Goal: Find specific page/section: Find specific page/section

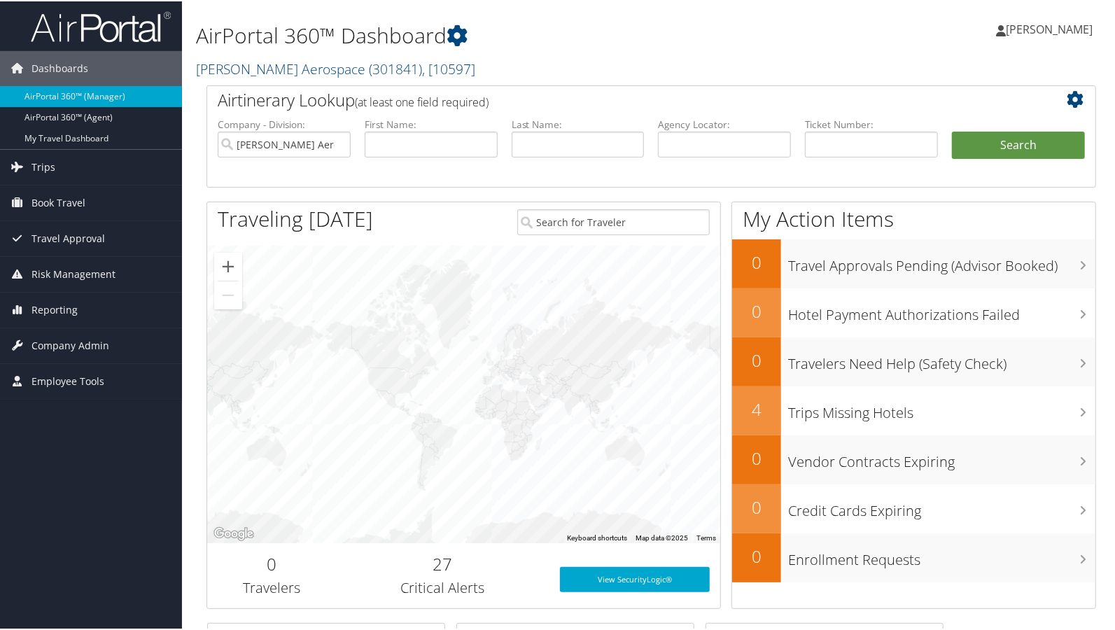
click at [462, 76] on h2 "Stark Aerospace ( 301841 ) , [ 10597 ]" at bounding box center [499, 67] width 607 height 24
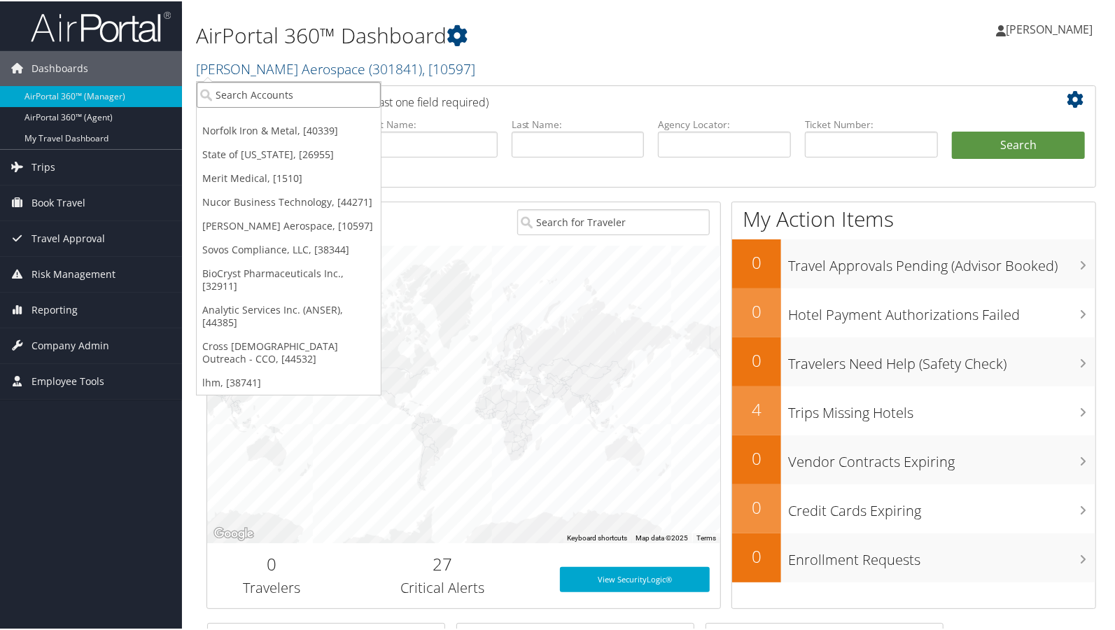
click at [249, 99] on input "search" at bounding box center [289, 93] width 184 height 26
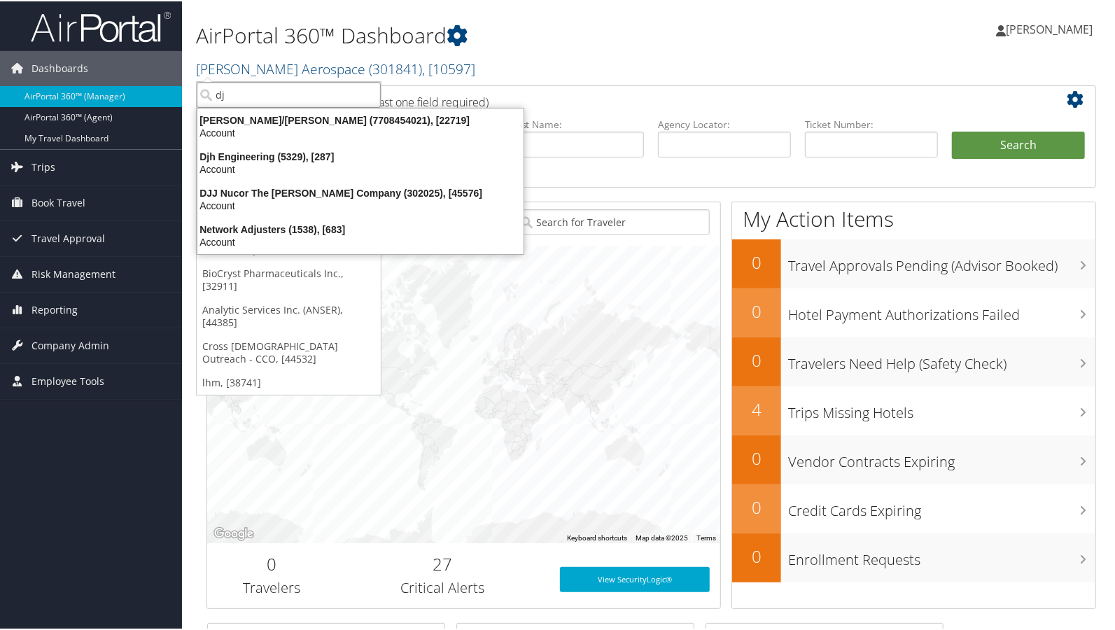
type input "djj"
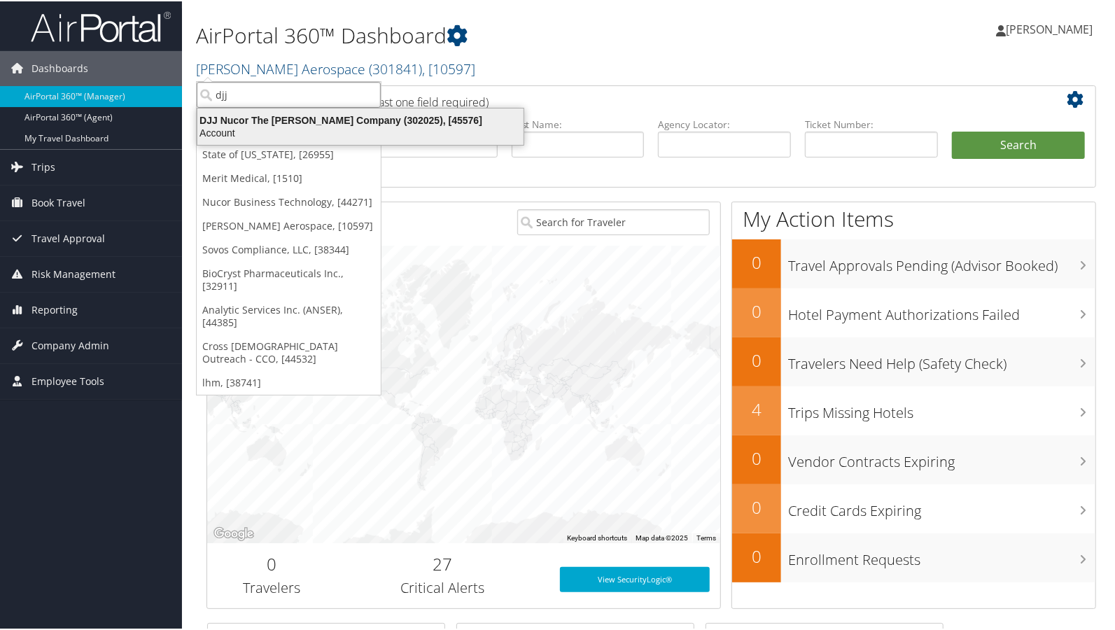
click at [220, 125] on div "Account" at bounding box center [360, 131] width 343 height 13
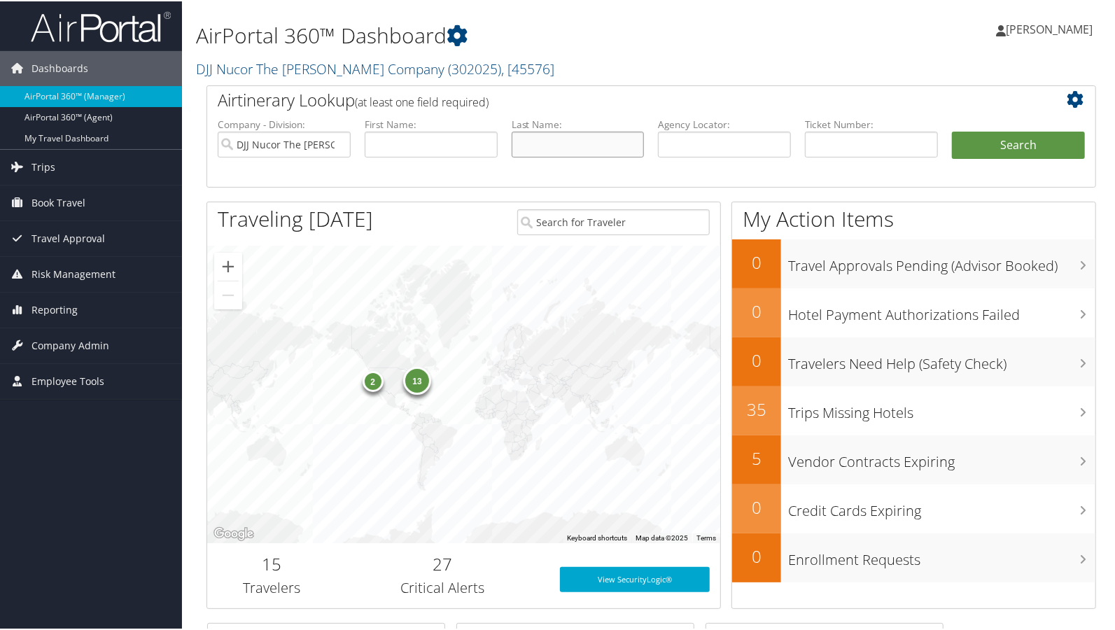
click at [530, 143] on input "text" at bounding box center [578, 143] width 133 height 26
type input "barbee"
click at [997, 146] on button "Search" at bounding box center [1018, 144] width 133 height 28
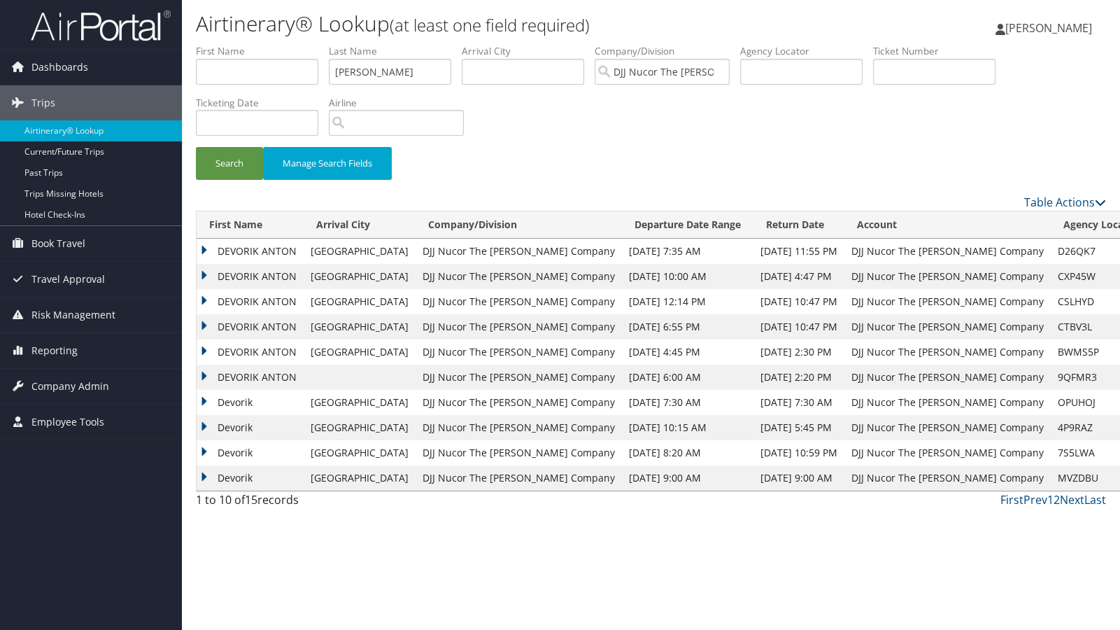
click at [246, 327] on td "DEVORIK ANTON" at bounding box center [250, 326] width 107 height 25
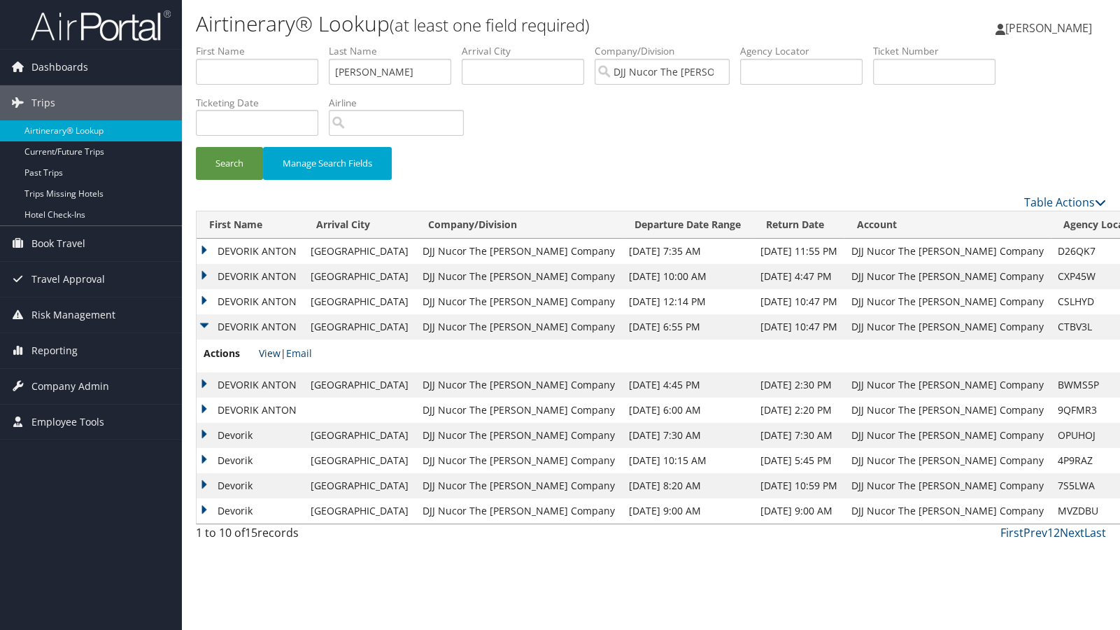
click at [269, 353] on link "View" at bounding box center [270, 352] width 22 height 13
click at [251, 276] on td "DEVORIK ANTON" at bounding box center [250, 276] width 107 height 25
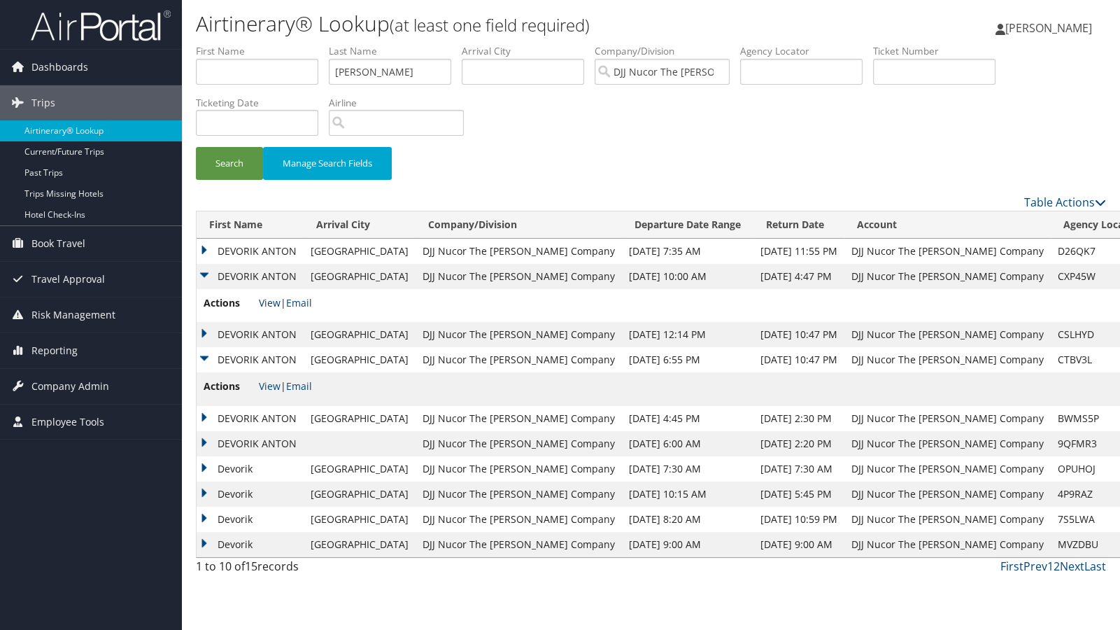
click at [259, 301] on link "View" at bounding box center [270, 302] width 22 height 13
click at [539, 280] on td "DJJ Nucor The David Joseph Company" at bounding box center [519, 276] width 206 height 25
click at [455, 339] on td "DJJ Nucor The David Joseph Company" at bounding box center [519, 334] width 206 height 25
click at [265, 304] on link "View" at bounding box center [270, 302] width 22 height 13
click at [273, 250] on td "DEVORIK ANTON" at bounding box center [250, 251] width 107 height 25
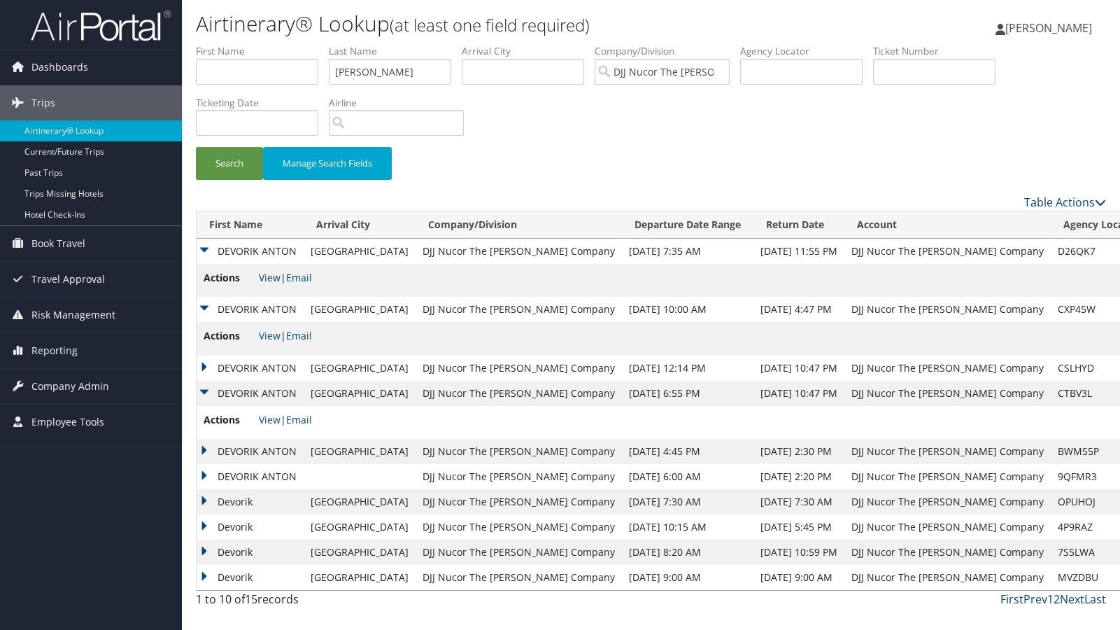
click at [266, 280] on link "View" at bounding box center [270, 277] width 22 height 13
click at [206, 248] on td "DEVORIK ANTON" at bounding box center [250, 251] width 107 height 25
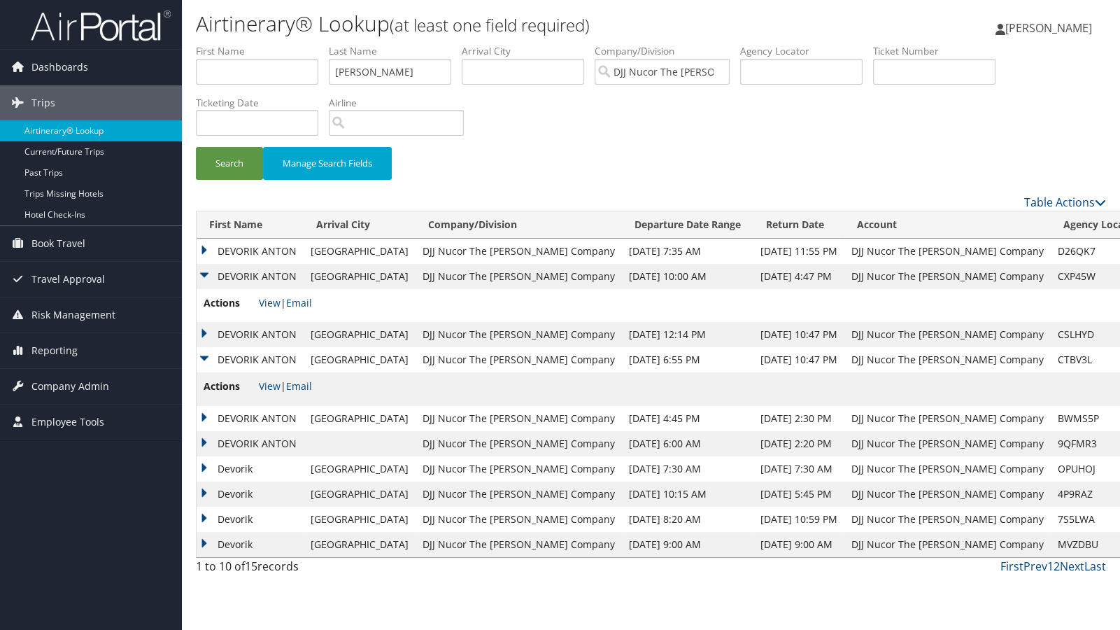
click at [204, 274] on td "DEVORIK ANTON" at bounding box center [250, 276] width 107 height 25
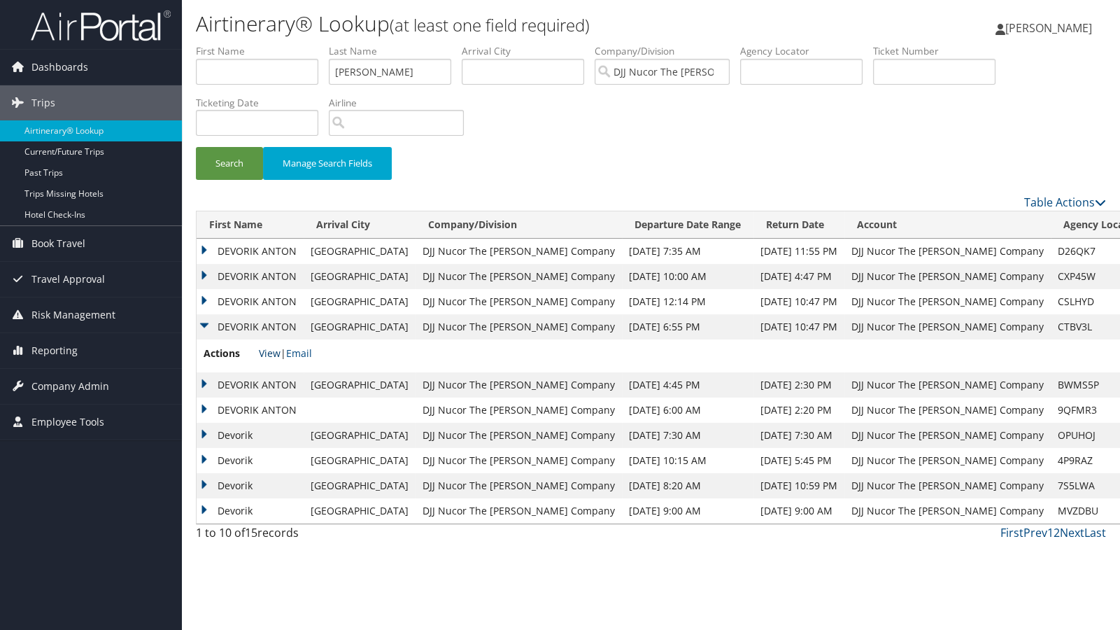
click at [264, 351] on link "View" at bounding box center [270, 352] width 22 height 13
click at [202, 300] on td "DEVORIK ANTON" at bounding box center [250, 301] width 107 height 25
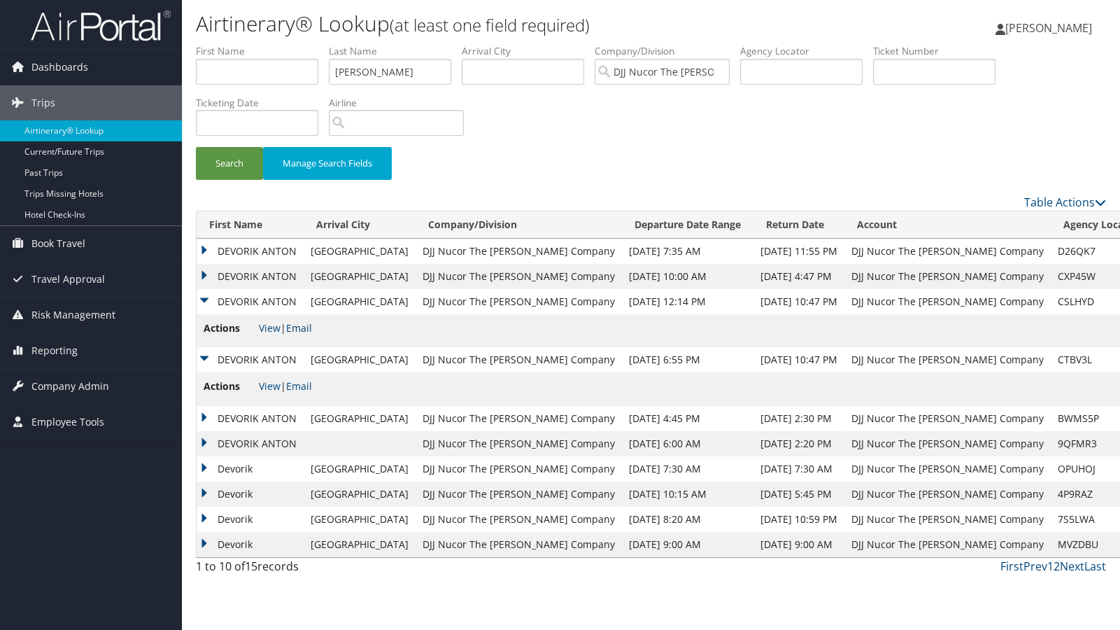
click at [306, 327] on link "Email" at bounding box center [299, 327] width 26 height 13
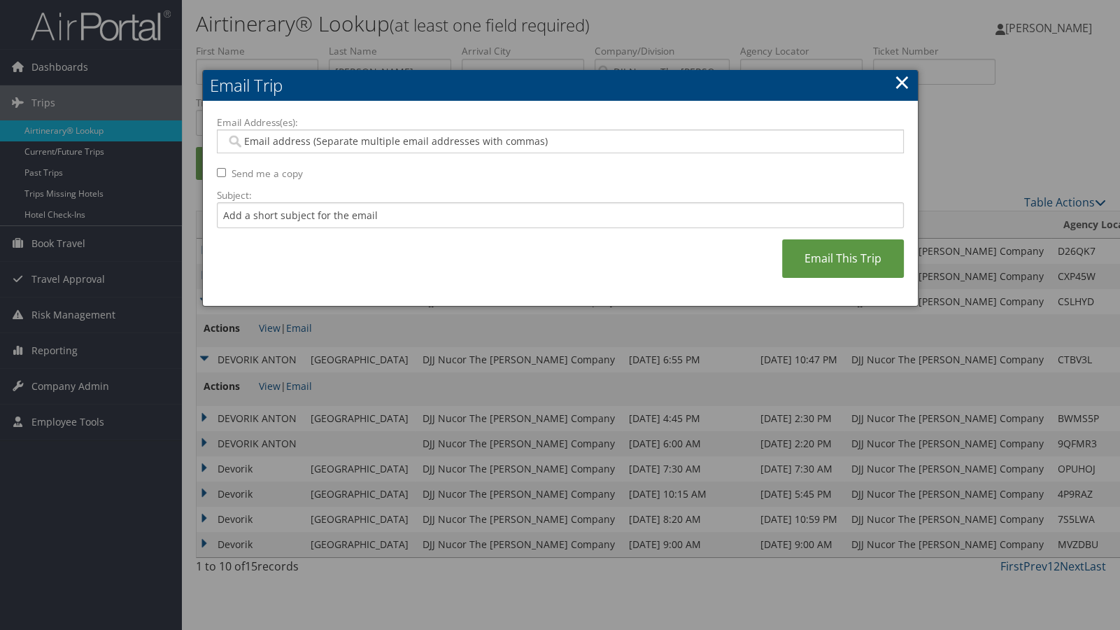
click at [218, 171] on input "Send me a copy" at bounding box center [221, 172] width 9 height 9
checkbox input "true"
click at [250, 139] on input "Email Address(es):" at bounding box center [560, 141] width 669 height 14
type input "dev"
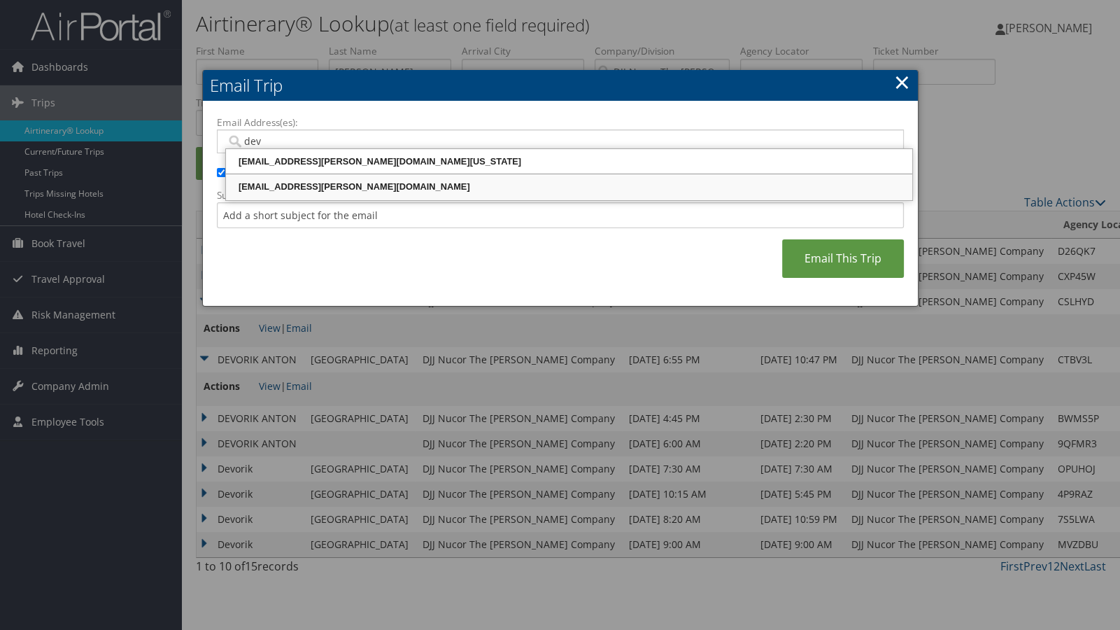
click at [307, 186] on div "devorik.barbee@djj.com" at bounding box center [569, 187] width 682 height 14
type input "devorik.barbee@djj.com"
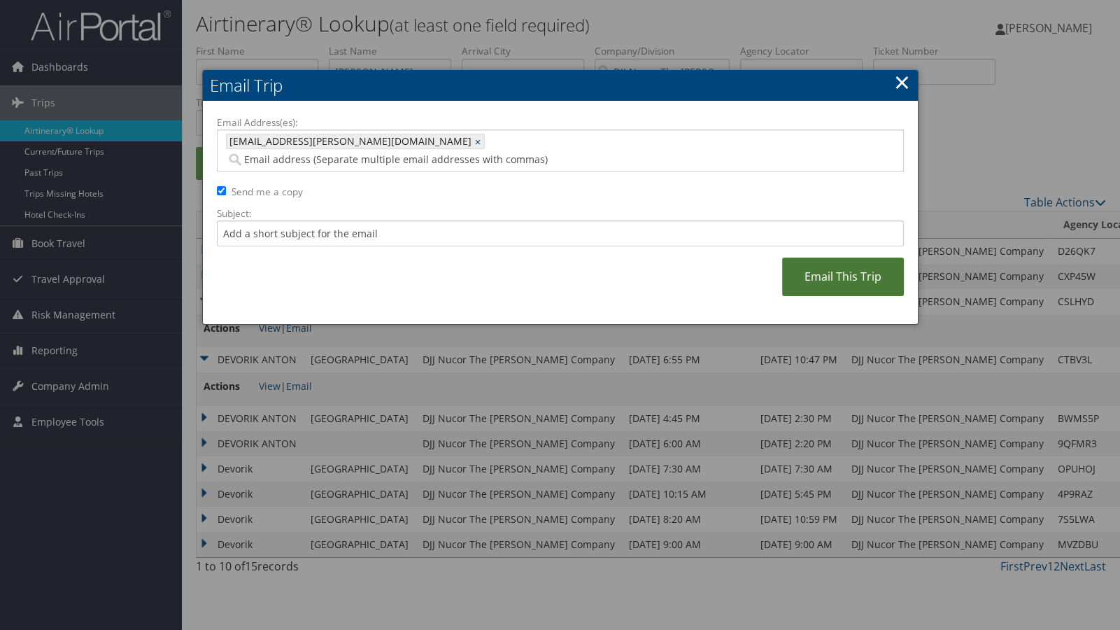
click at [814, 265] on link "Email This Trip" at bounding box center [843, 277] width 122 height 38
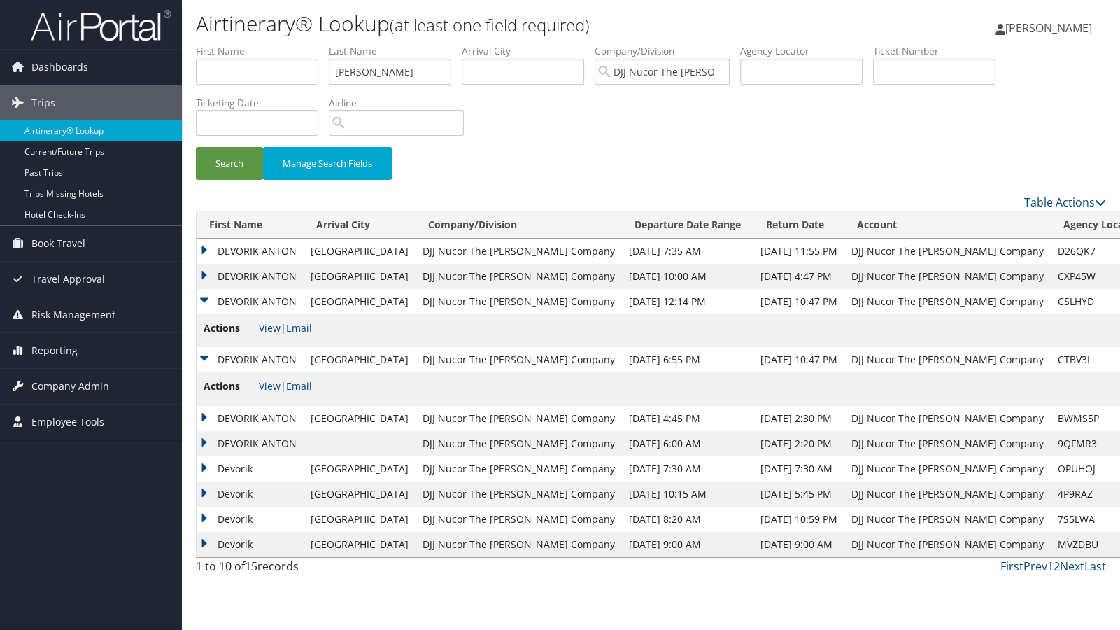
click at [274, 329] on link "View" at bounding box center [270, 327] width 22 height 13
click at [236, 277] on td "DEVORIK ANTON" at bounding box center [250, 276] width 107 height 25
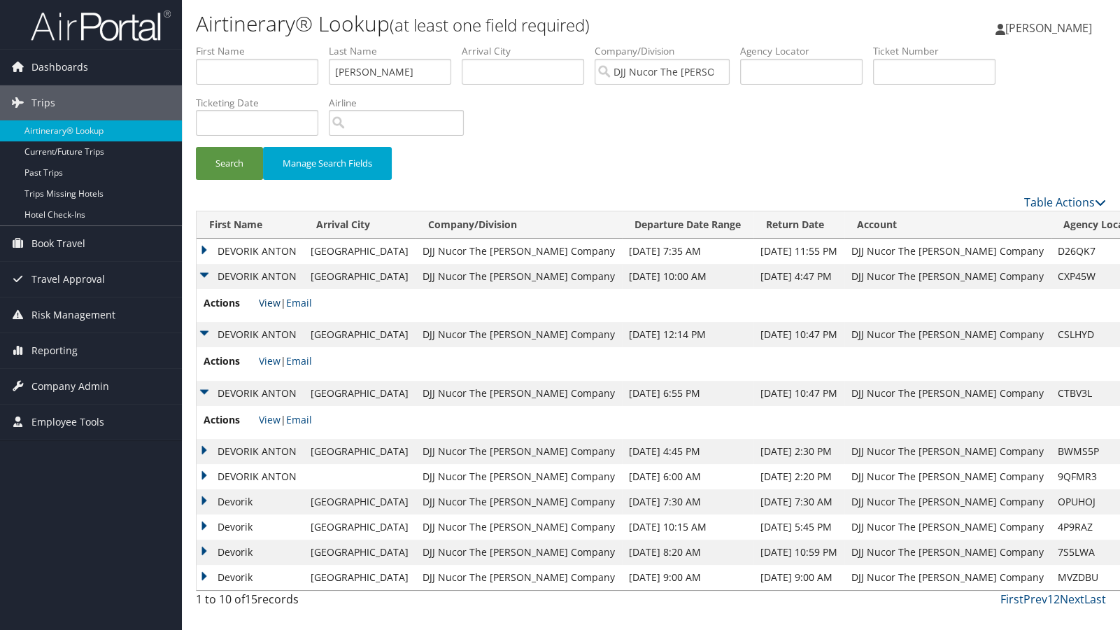
click at [267, 297] on link "View" at bounding box center [270, 302] width 22 height 13
click at [232, 301] on span "Actions" at bounding box center [230, 302] width 52 height 15
click at [346, 304] on td "Actions View | Email" at bounding box center [674, 305] width 955 height 33
click at [204, 276] on td "DEVORIK ANTON" at bounding box center [250, 276] width 107 height 25
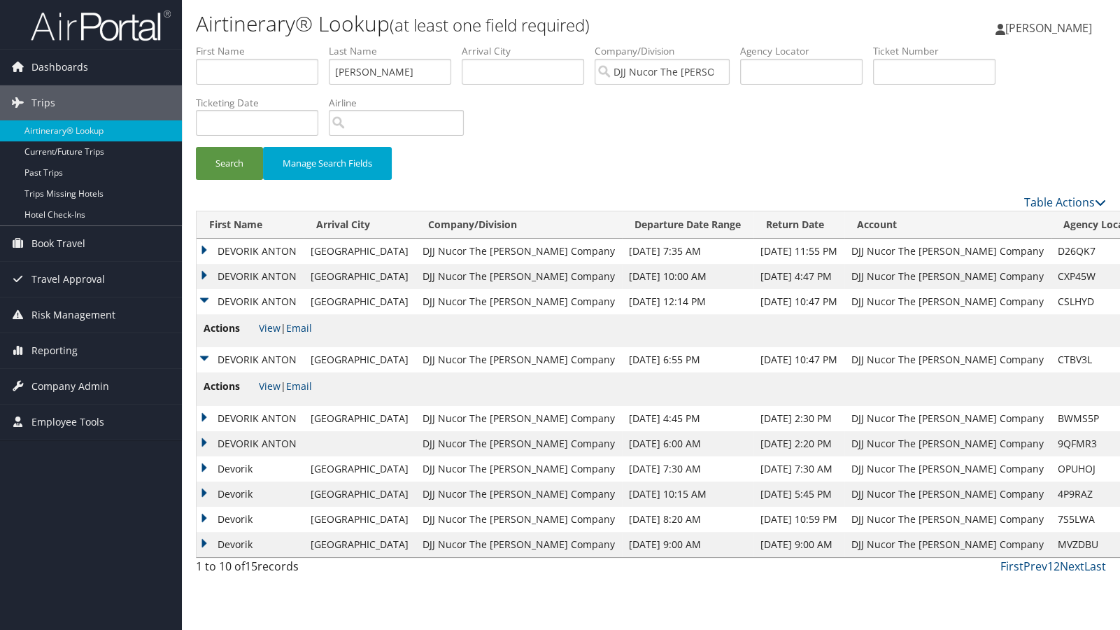
click at [204, 302] on td "DEVORIK ANTON" at bounding box center [250, 301] width 107 height 25
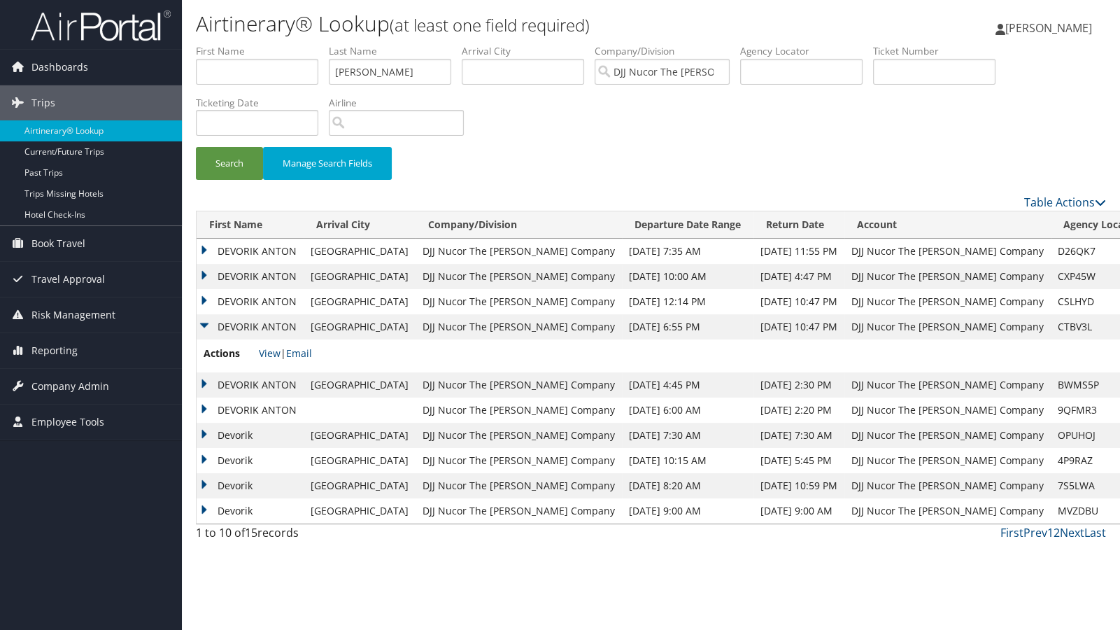
click at [204, 323] on td "DEVORIK ANTON" at bounding box center [250, 326] width 107 height 25
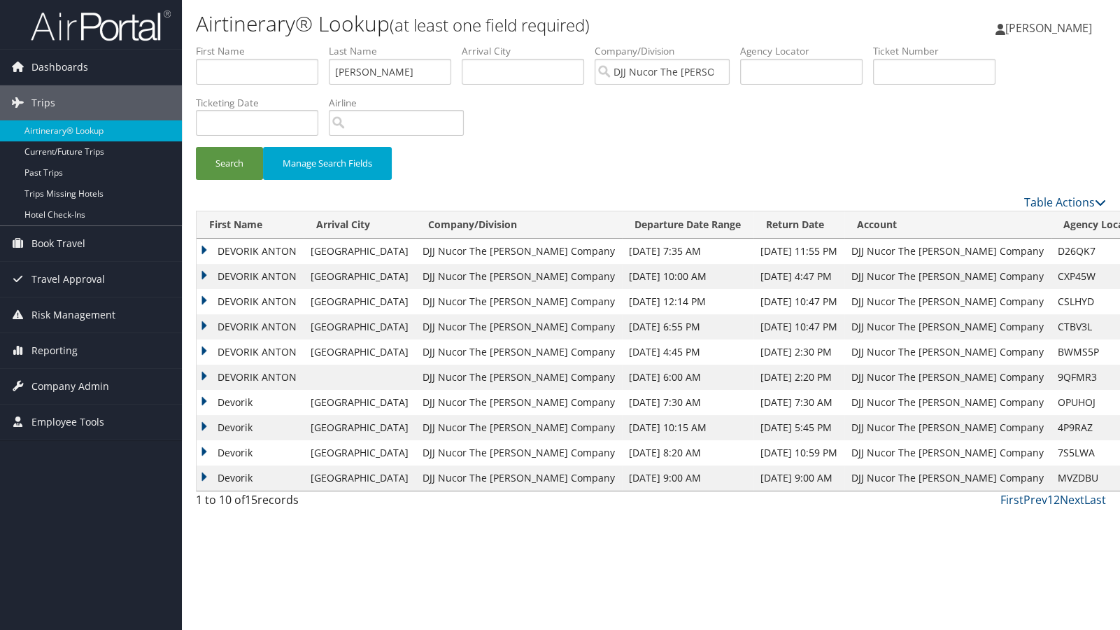
click at [202, 279] on td "DEVORIK ANTON" at bounding box center [250, 276] width 107 height 25
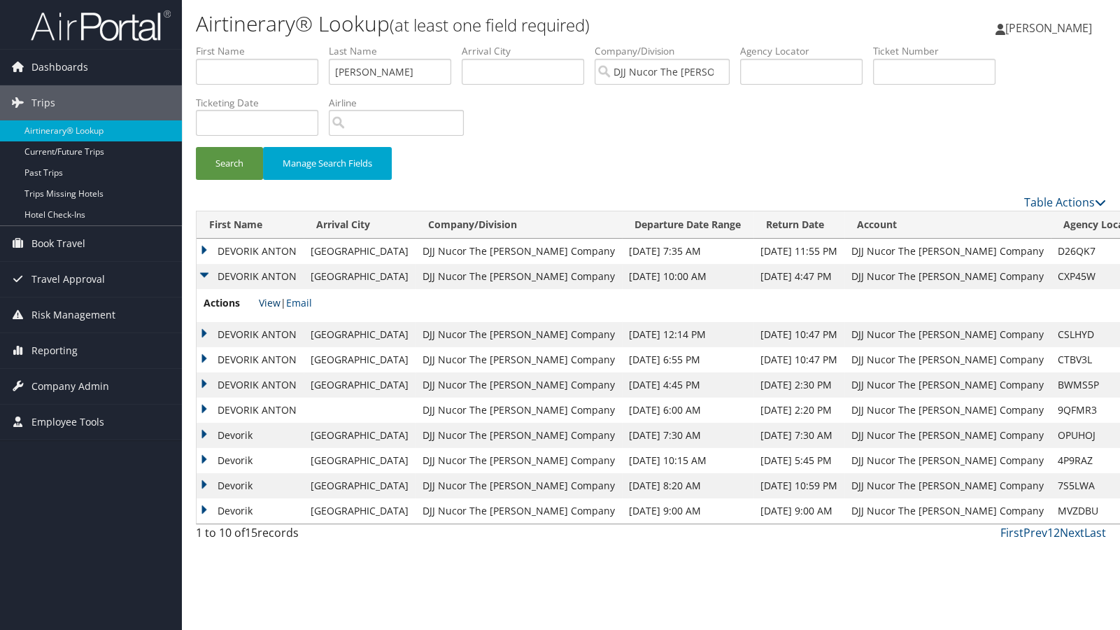
click at [272, 304] on link "View" at bounding box center [270, 302] width 22 height 13
click at [203, 273] on td "DEVORIK ANTON" at bounding box center [250, 276] width 107 height 25
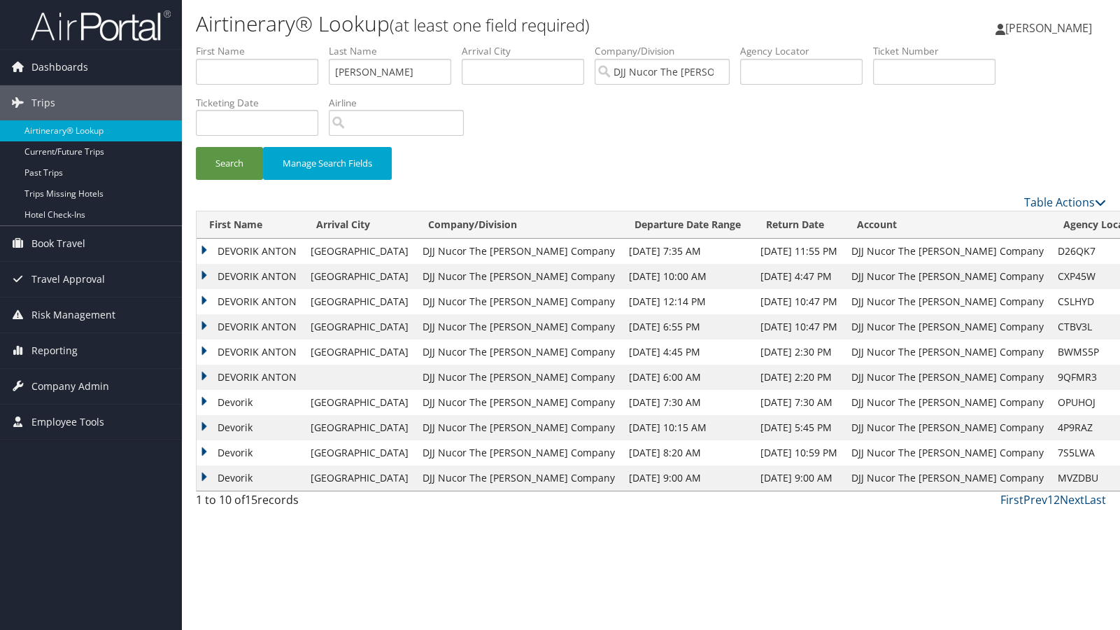
click at [206, 251] on td "DEVORIK ANTON" at bounding box center [250, 251] width 107 height 25
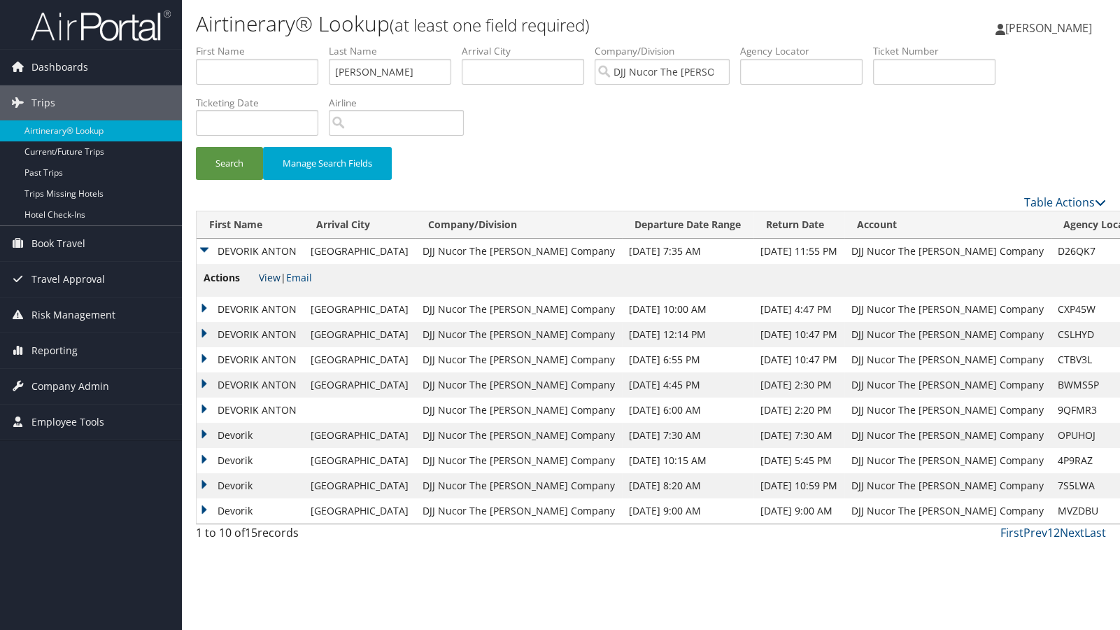
click at [266, 276] on link "View" at bounding box center [270, 277] width 22 height 13
click at [204, 329] on td "DEVORIK ANTON" at bounding box center [250, 334] width 107 height 25
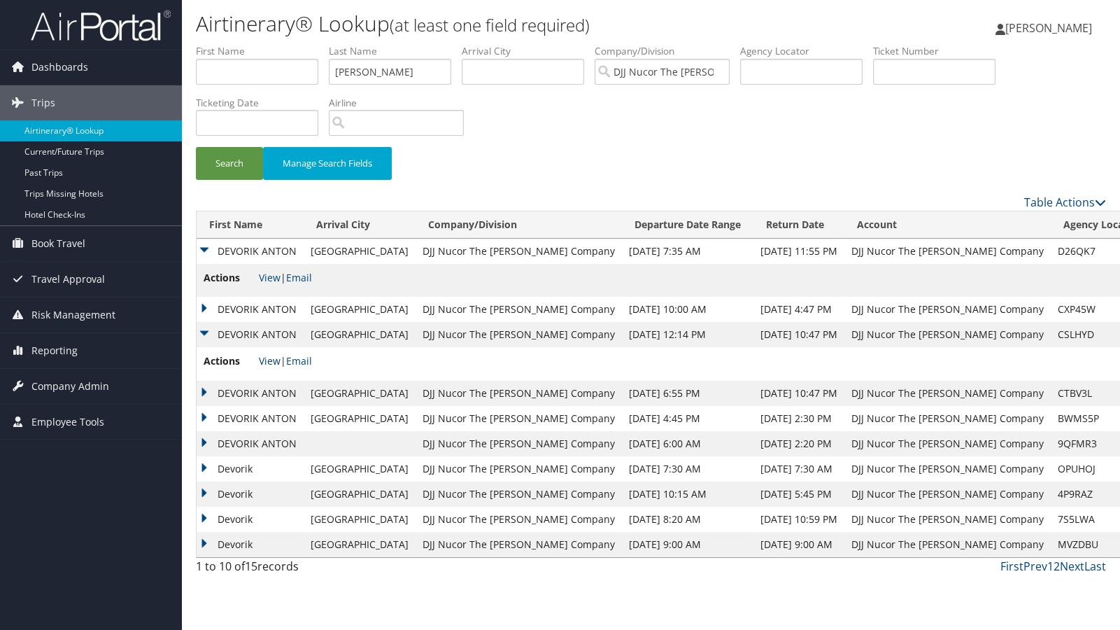
click at [265, 357] on link "View" at bounding box center [270, 360] width 22 height 13
click at [201, 309] on td "DEVORIK ANTON" at bounding box center [250, 309] width 107 height 25
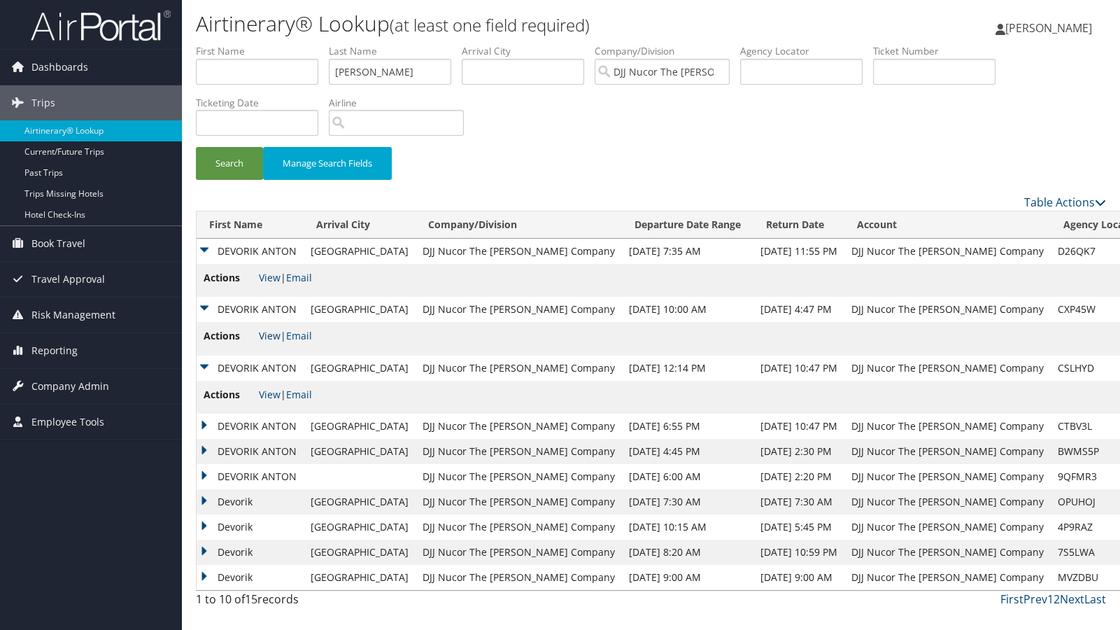
click at [270, 335] on link "View" at bounding box center [270, 335] width 22 height 13
click at [204, 306] on td "DEVORIK ANTON" at bounding box center [250, 309] width 107 height 25
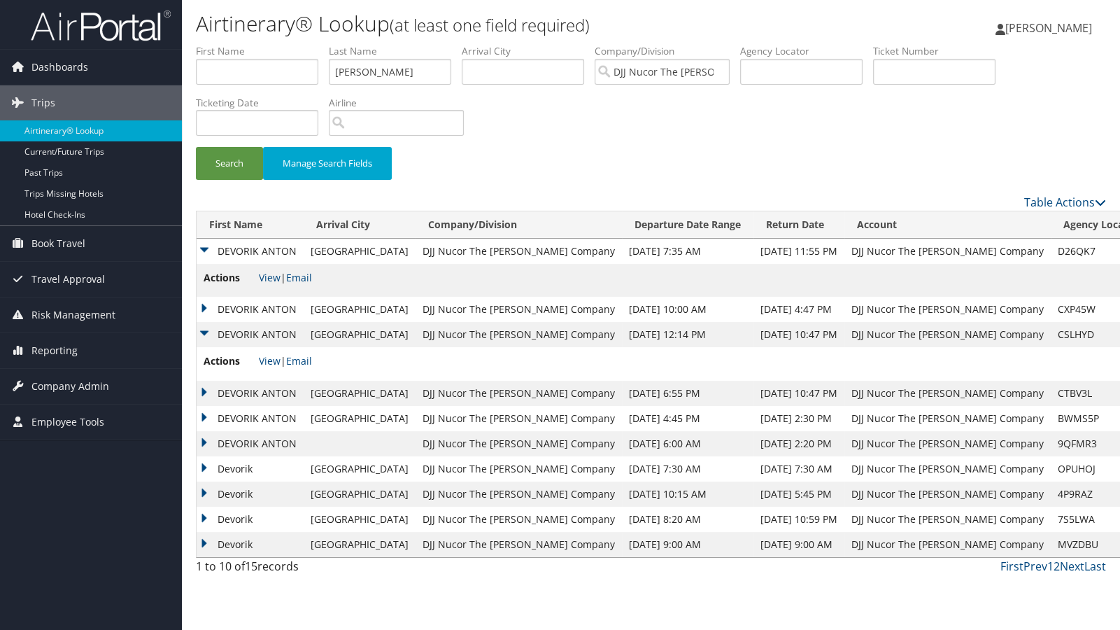
click at [204, 327] on td "DEVORIK ANTON" at bounding box center [250, 334] width 107 height 25
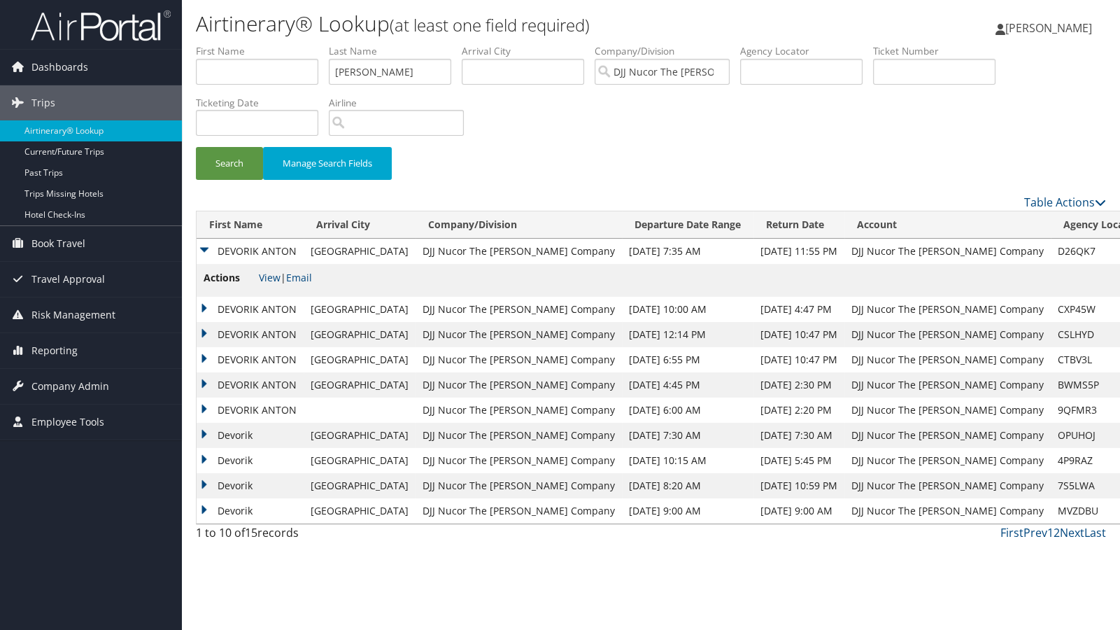
click at [204, 382] on td "DEVORIK ANTON" at bounding box center [250, 384] width 107 height 25
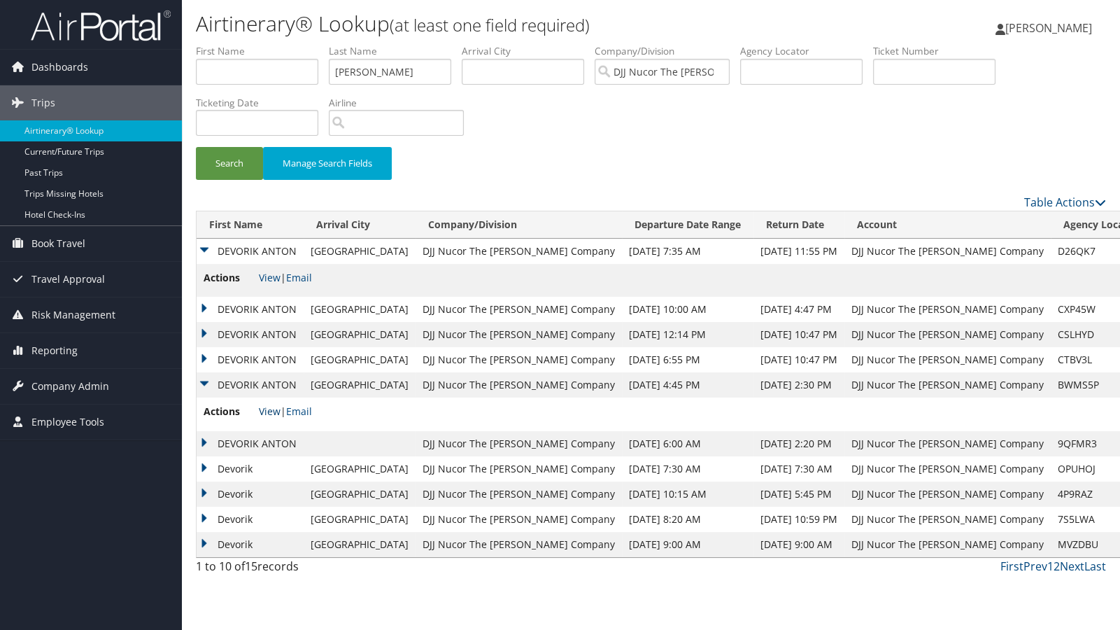
click at [267, 413] on link "View" at bounding box center [270, 411] width 22 height 13
click at [206, 381] on td "DEVORIK ANTON" at bounding box center [250, 384] width 107 height 25
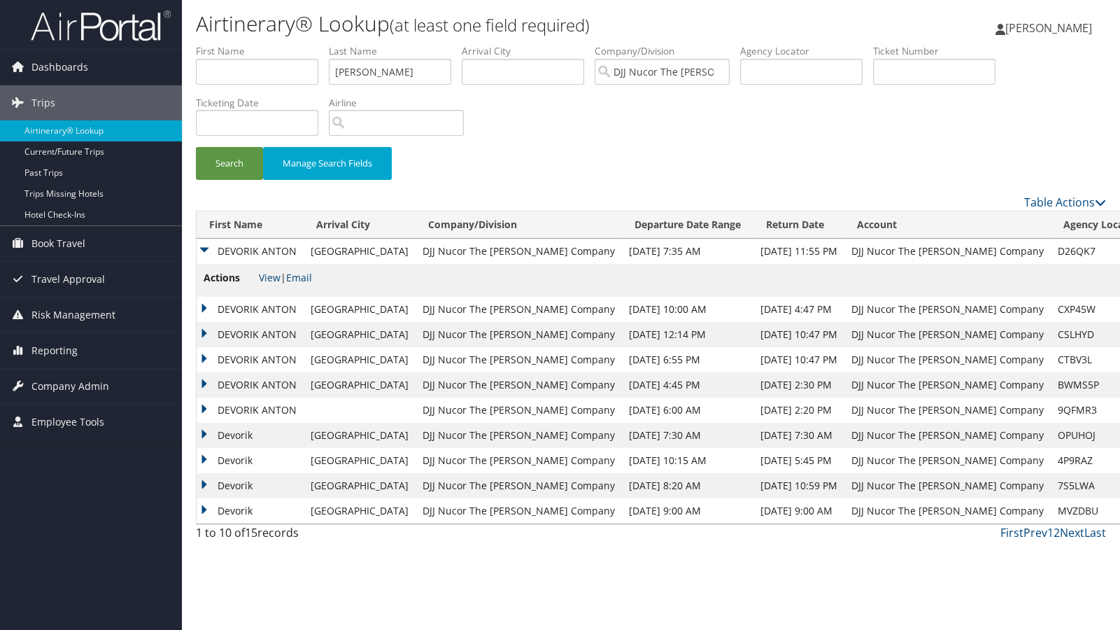
click at [206, 356] on td "DEVORIK ANTON" at bounding box center [250, 359] width 107 height 25
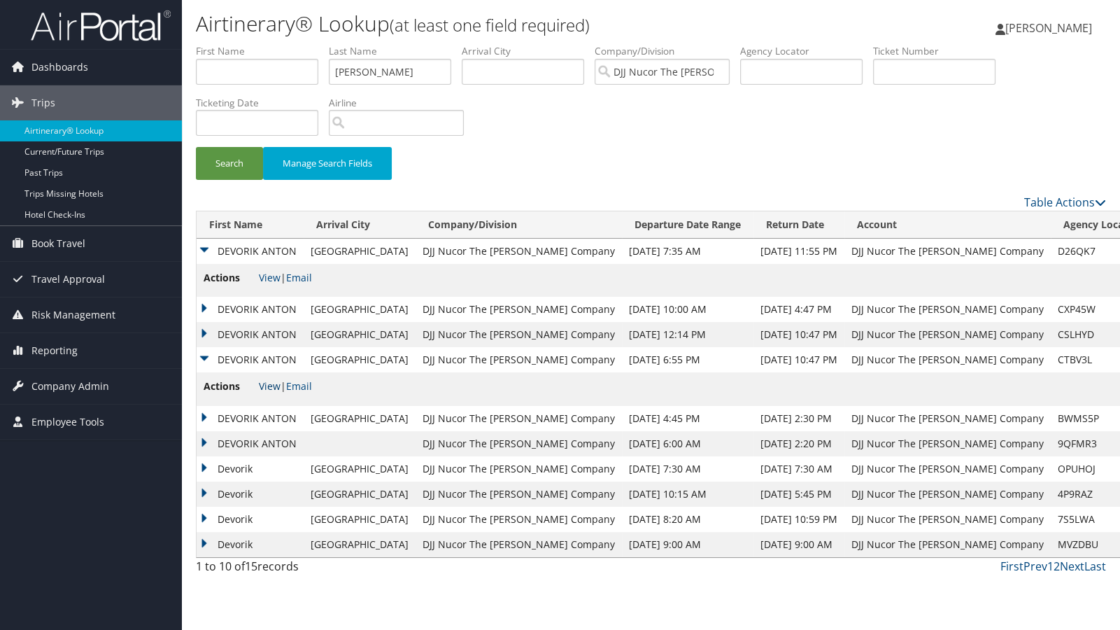
click at [268, 383] on link "View" at bounding box center [270, 385] width 22 height 13
click at [203, 307] on td "DEVORIK ANTON" at bounding box center [250, 309] width 107 height 25
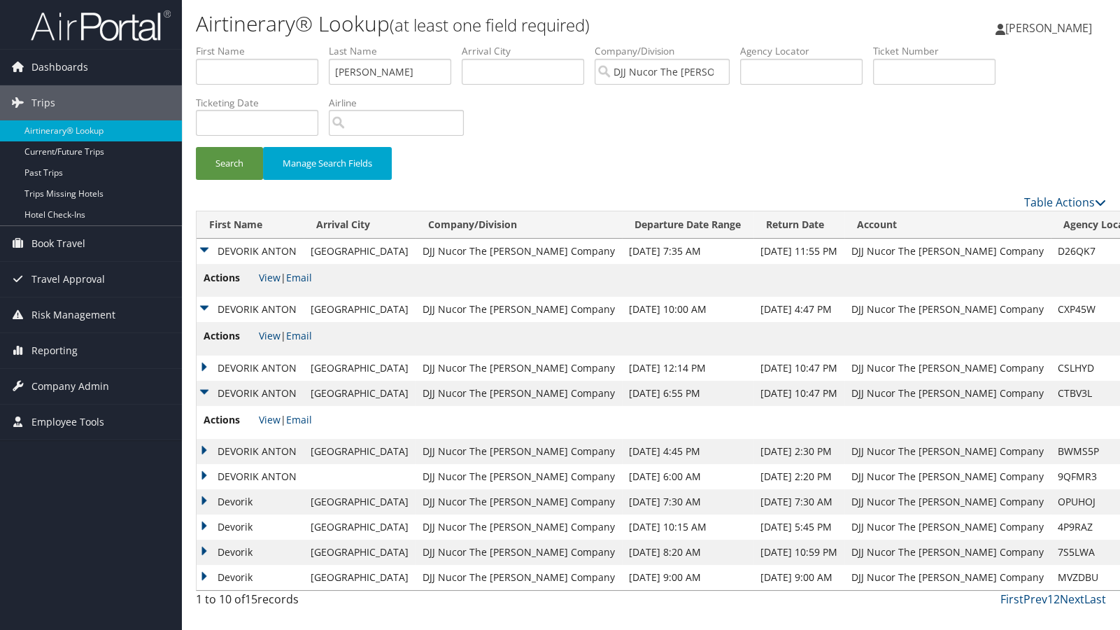
click at [203, 366] on td "DEVORIK ANTON" at bounding box center [250, 368] width 107 height 25
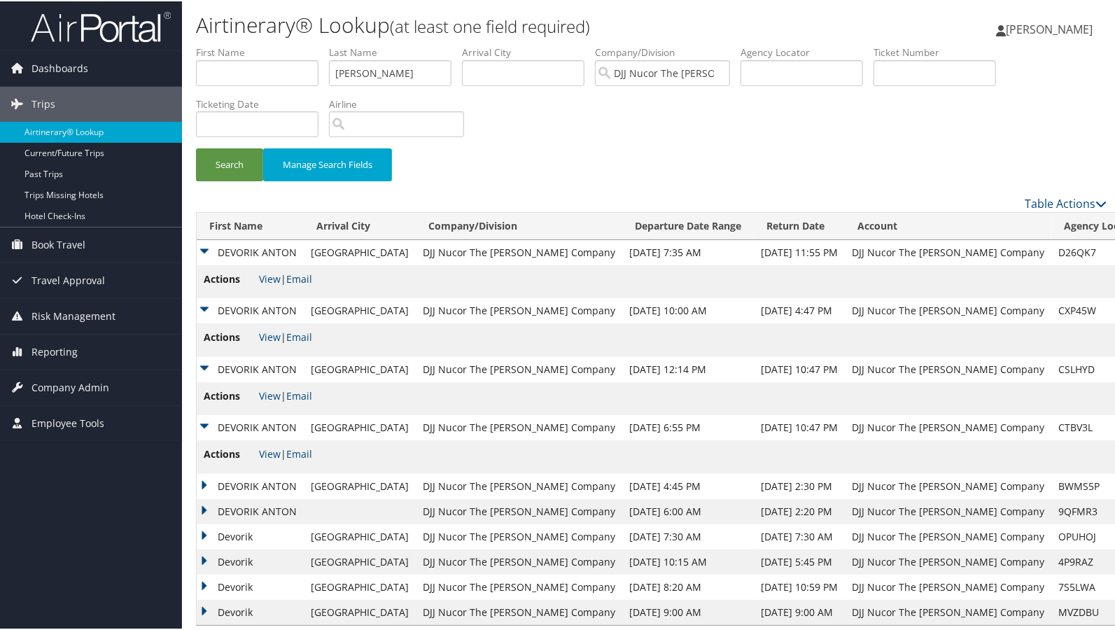
click at [202, 424] on td "DEVORIK ANTON" at bounding box center [250, 426] width 107 height 25
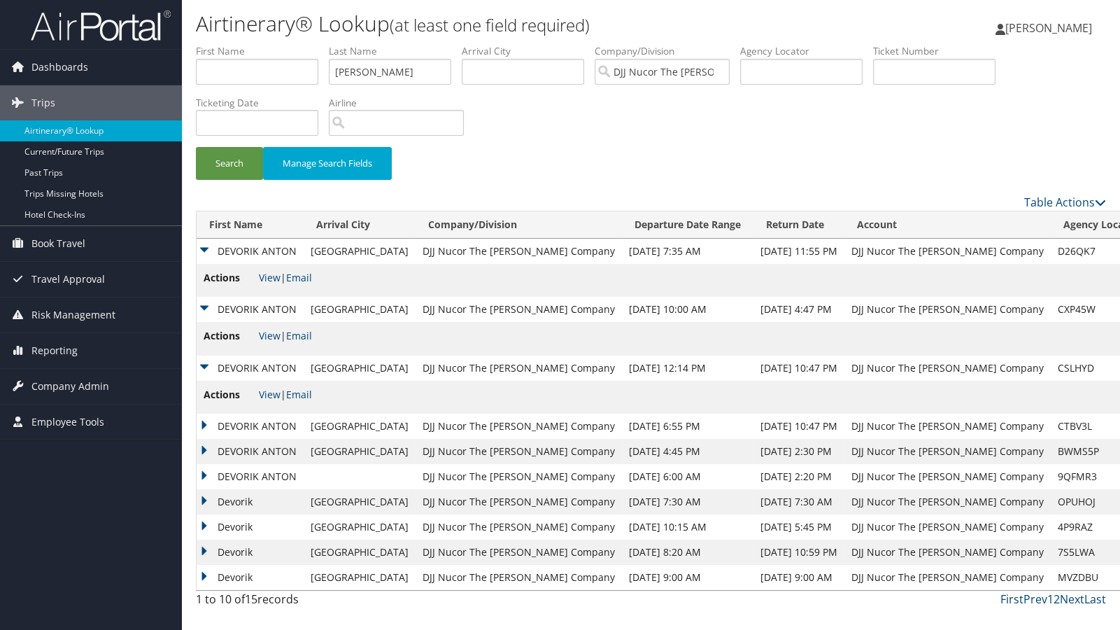
click at [199, 363] on td "DEVORIK ANTON" at bounding box center [250, 368] width 107 height 25
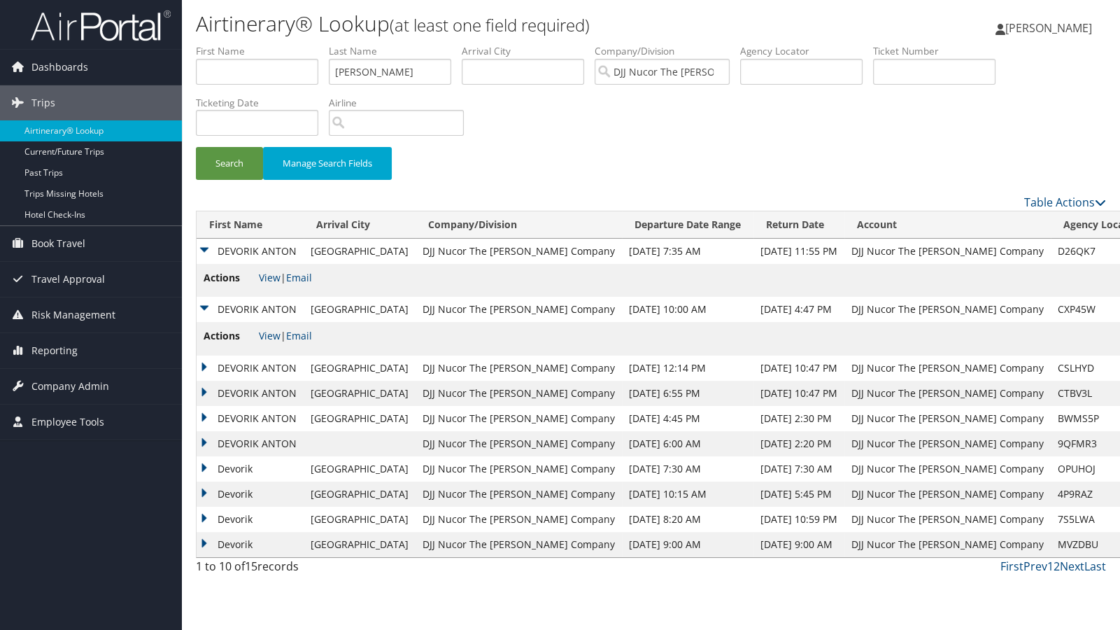
click at [204, 304] on td "DEVORIK ANTON" at bounding box center [250, 309] width 107 height 25
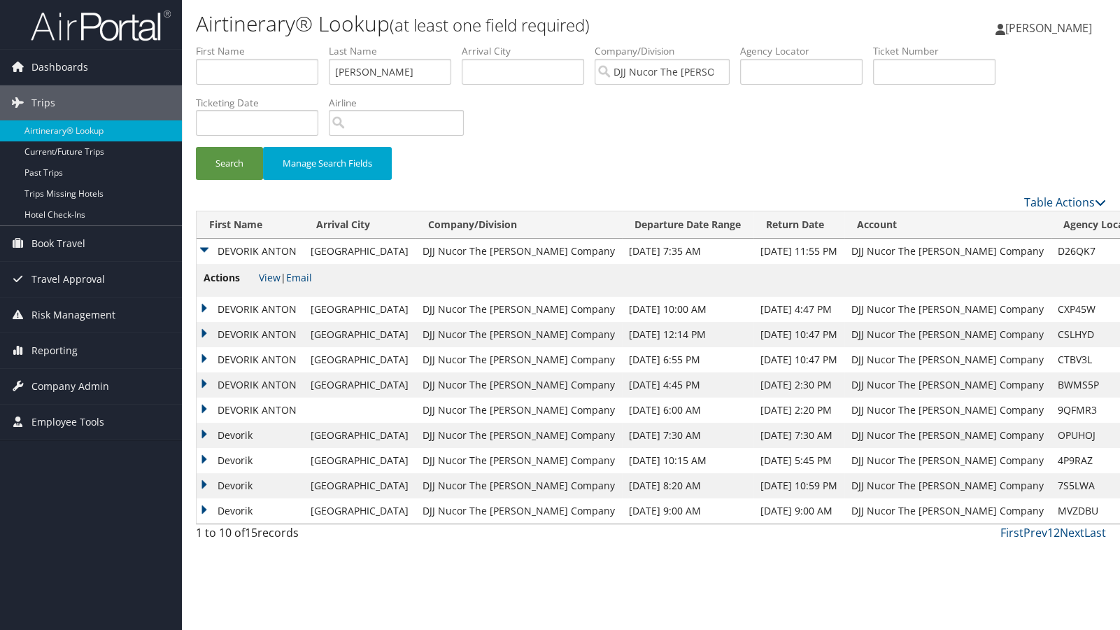
click at [204, 251] on td "DEVORIK ANTON" at bounding box center [250, 251] width 107 height 25
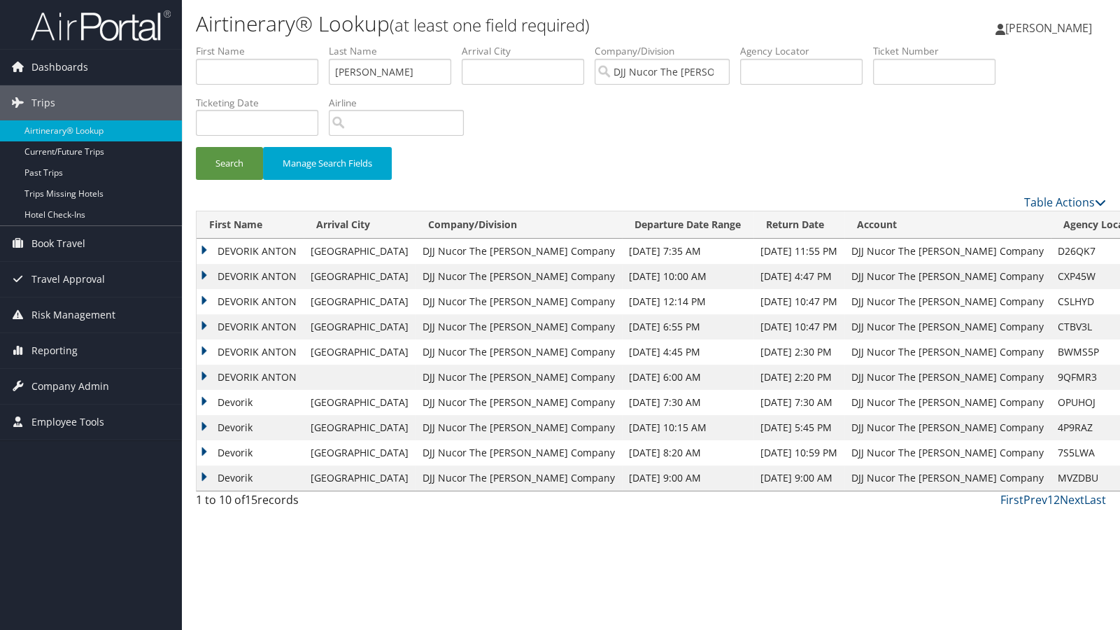
click at [238, 277] on td "DEVORIK ANTON" at bounding box center [250, 276] width 107 height 25
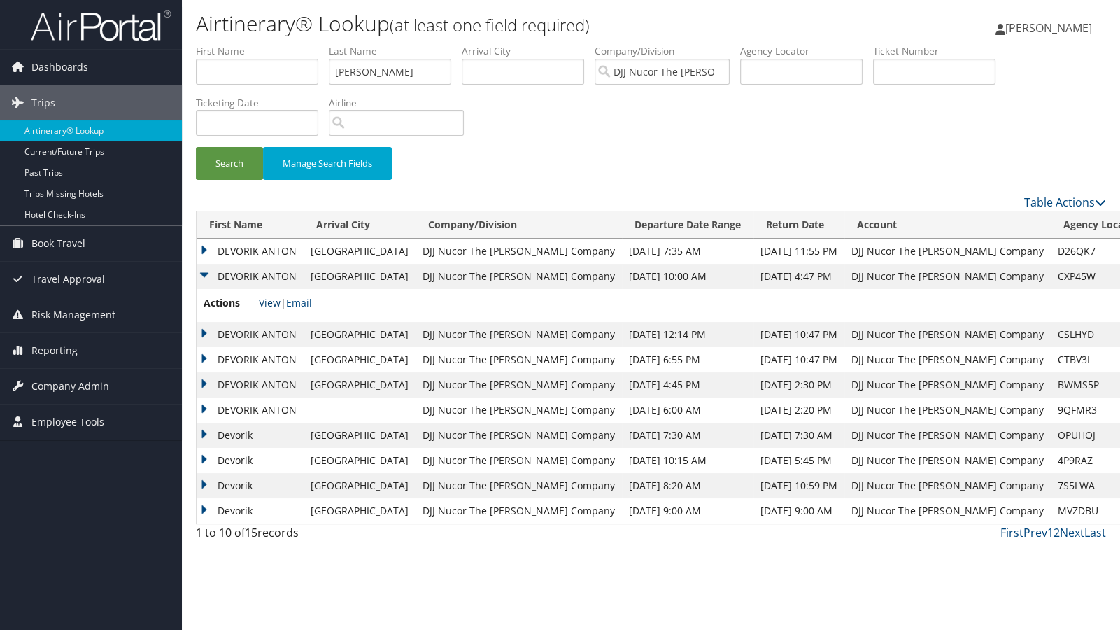
click at [272, 304] on link "View" at bounding box center [270, 302] width 22 height 13
click at [204, 255] on td "DEVORIK ANTON" at bounding box center [250, 251] width 107 height 25
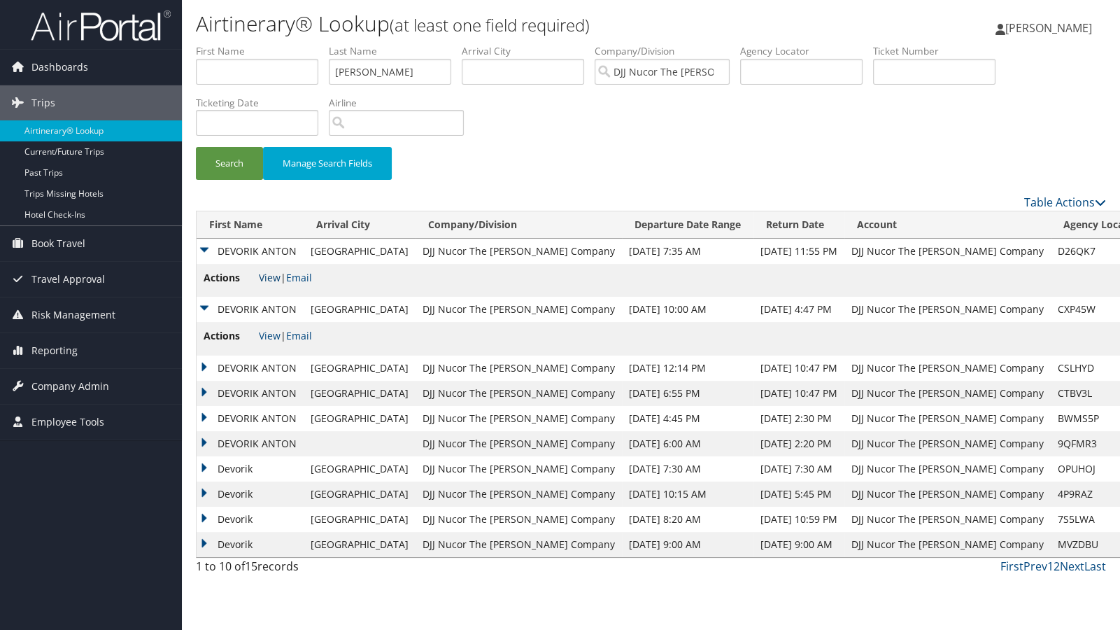
click at [269, 282] on link "View" at bounding box center [270, 277] width 22 height 13
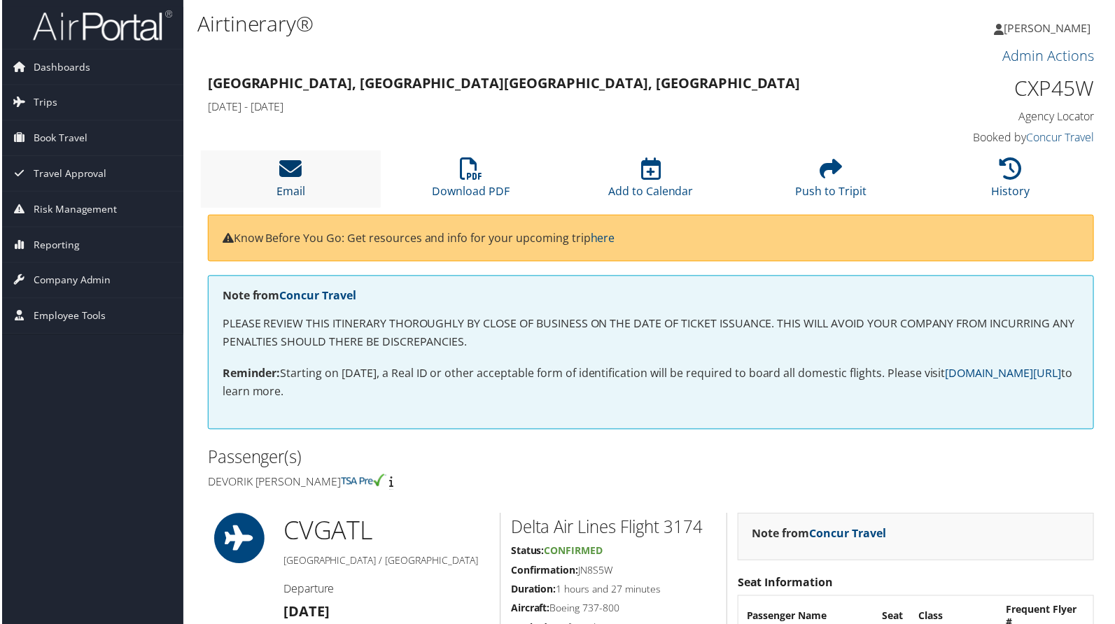
click at [285, 178] on icon at bounding box center [290, 169] width 22 height 22
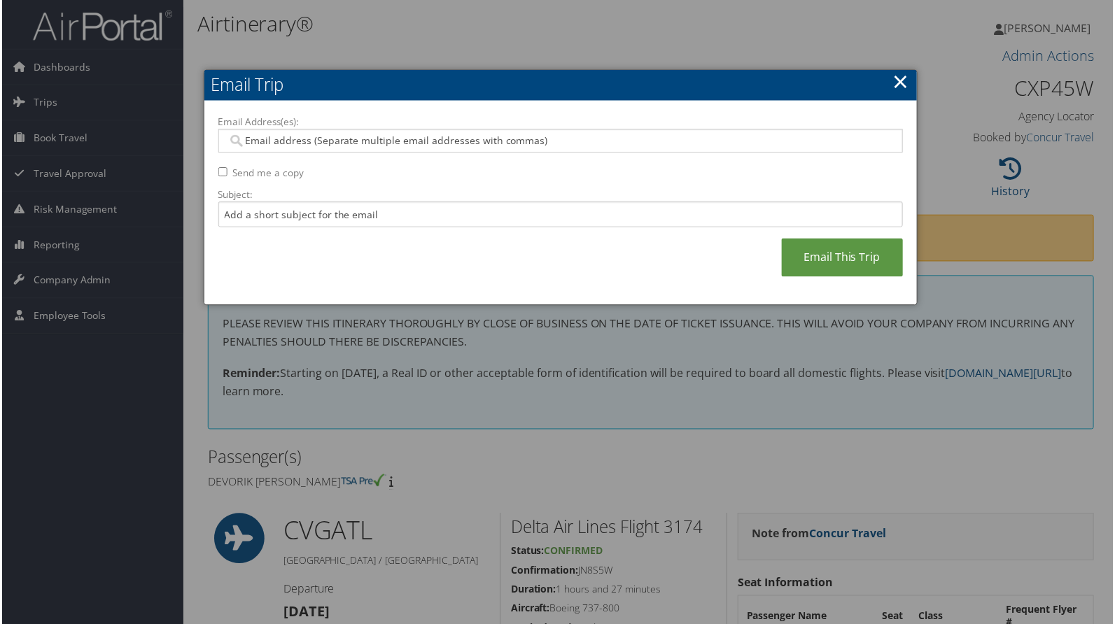
click at [246, 139] on input "Email Address(es):" at bounding box center [560, 141] width 669 height 14
click at [240, 143] on input "Email Address(es):" at bounding box center [560, 141] width 669 height 14
type input "devorik.barbee@djj.com"
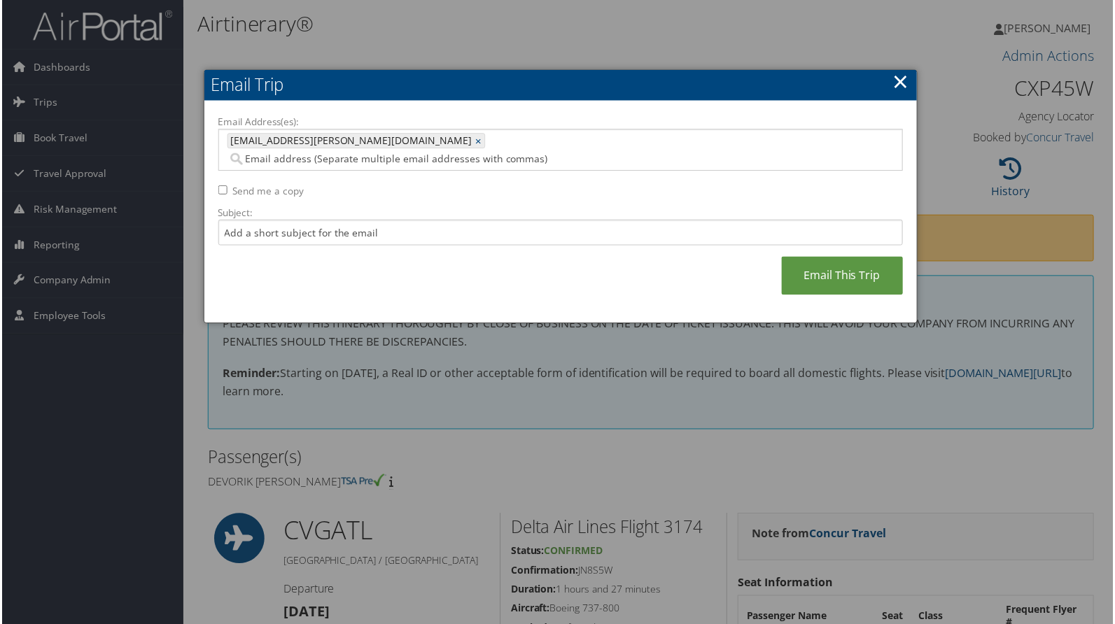
click at [217, 186] on input "Send me a copy" at bounding box center [221, 190] width 9 height 9
checkbox input "true"
click at [805, 263] on link "Email This Trip" at bounding box center [843, 277] width 122 height 38
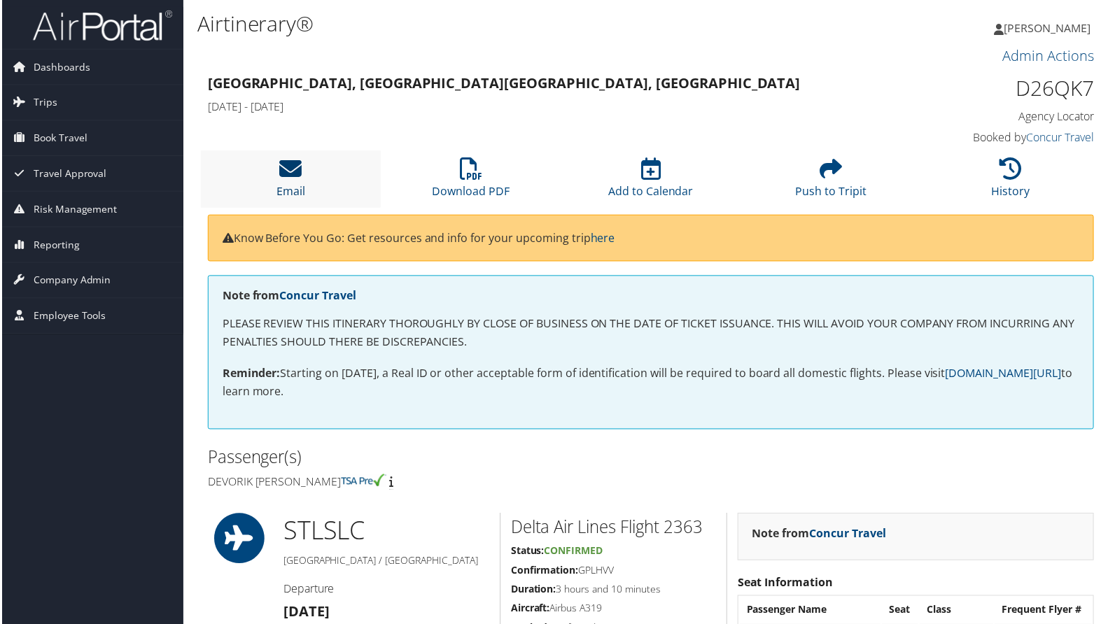
click at [282, 167] on icon at bounding box center [290, 169] width 22 height 22
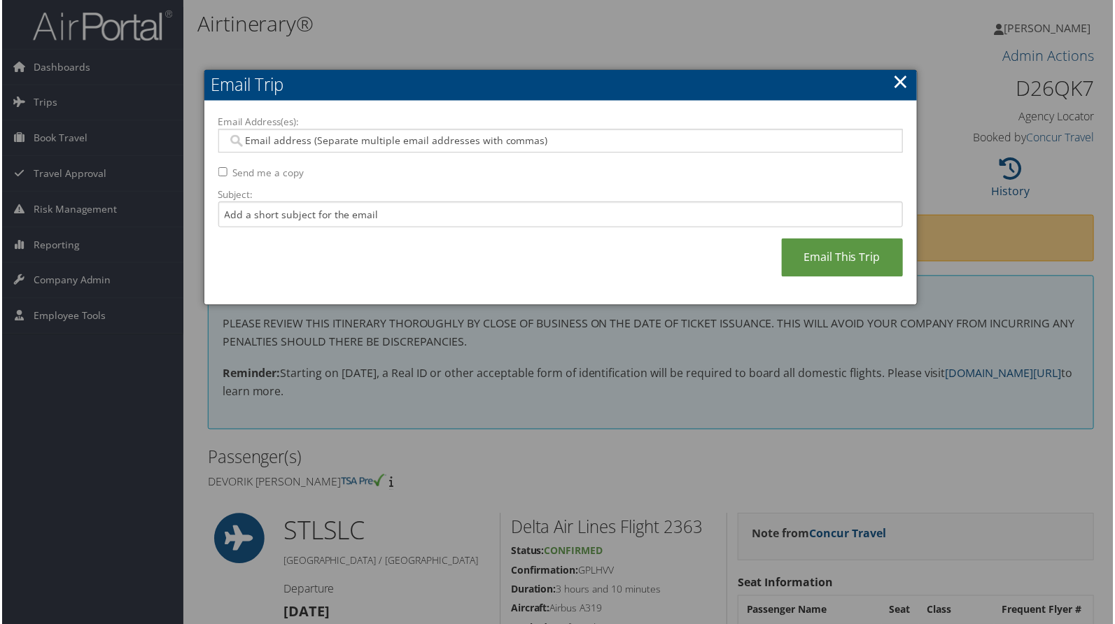
click at [218, 171] on input "Send me a copy" at bounding box center [221, 172] width 9 height 9
checkbox input "true"
click at [252, 143] on input "Email Address(es):" at bounding box center [560, 141] width 669 height 14
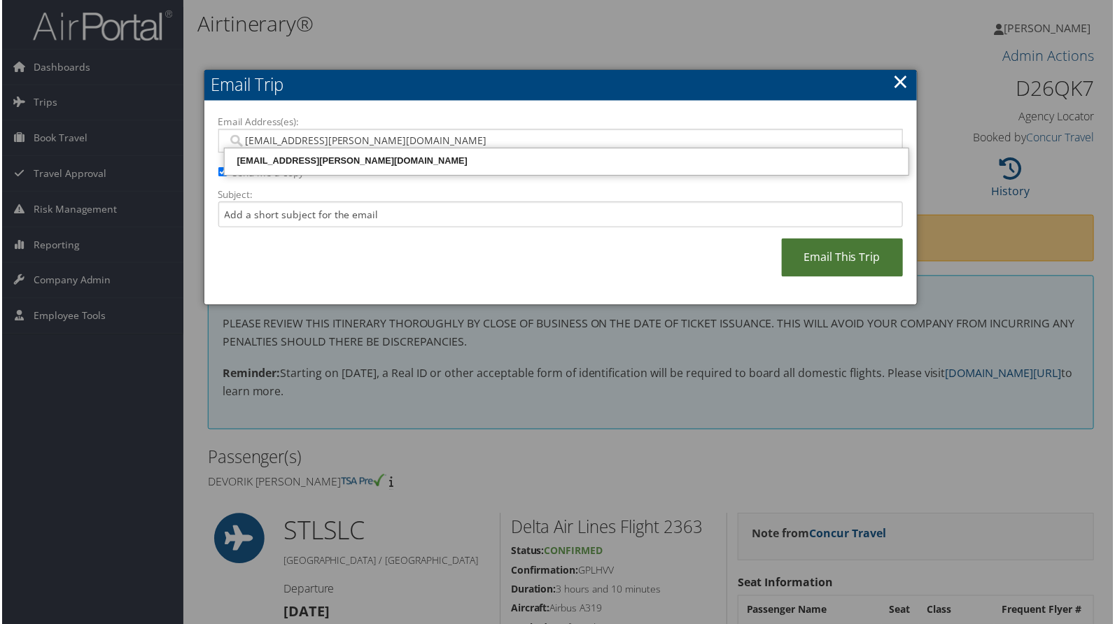
type input "devorik.barbee@djj.com"
click at [863, 257] on link "Email This Trip" at bounding box center [843, 258] width 122 height 38
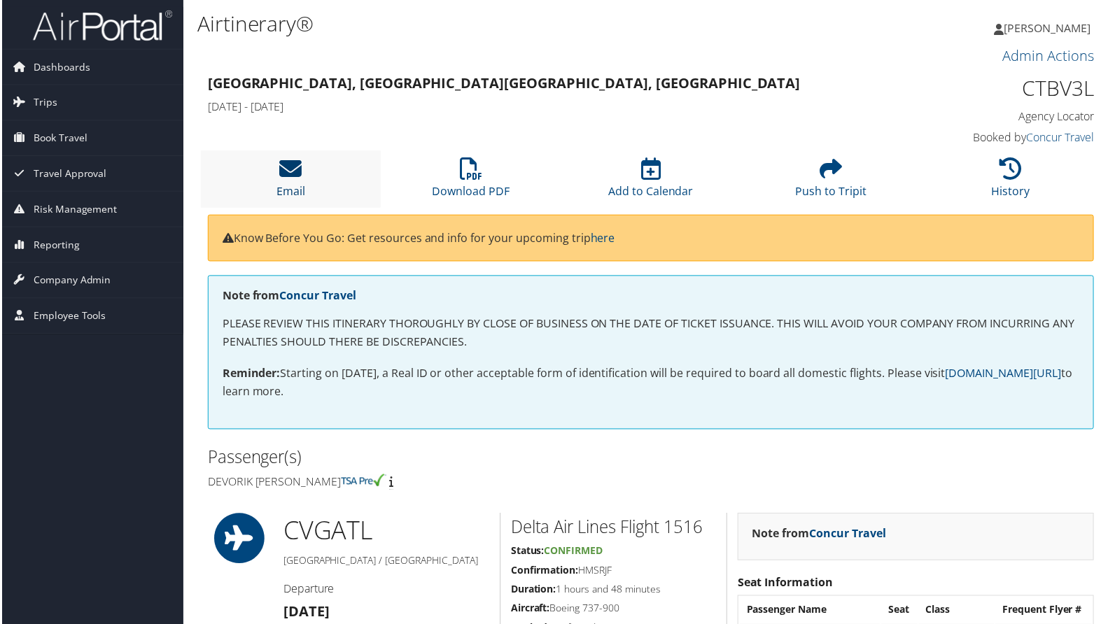
click at [282, 168] on icon at bounding box center [290, 169] width 22 height 22
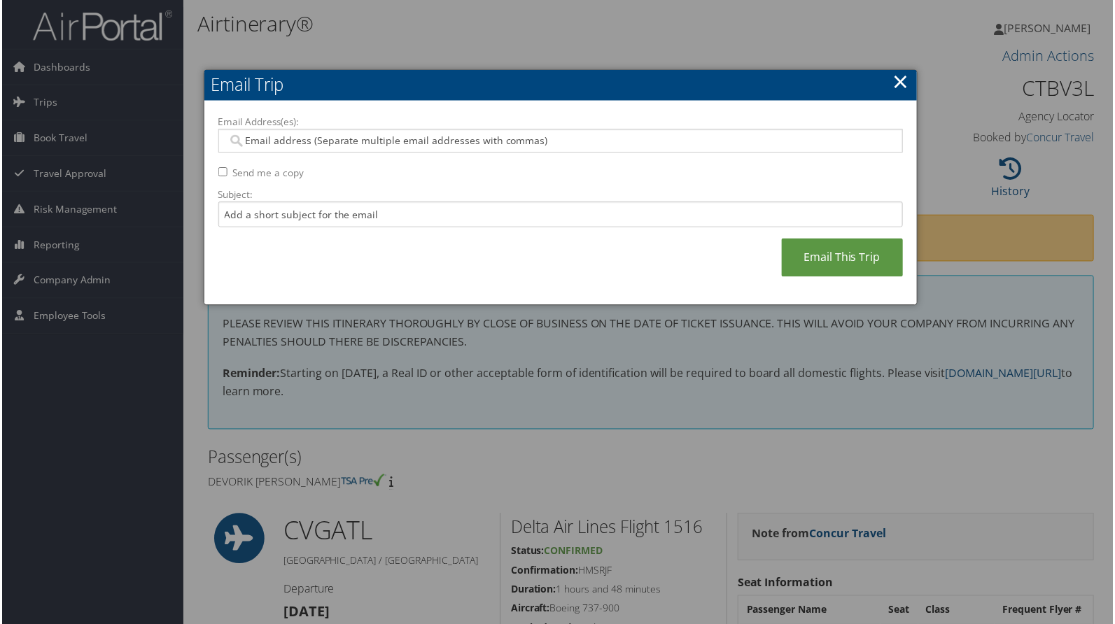
click at [217, 171] on input "Send me a copy" at bounding box center [221, 172] width 9 height 9
checkbox input "true"
click at [275, 146] on input "Email Address(es):" at bounding box center [560, 141] width 669 height 14
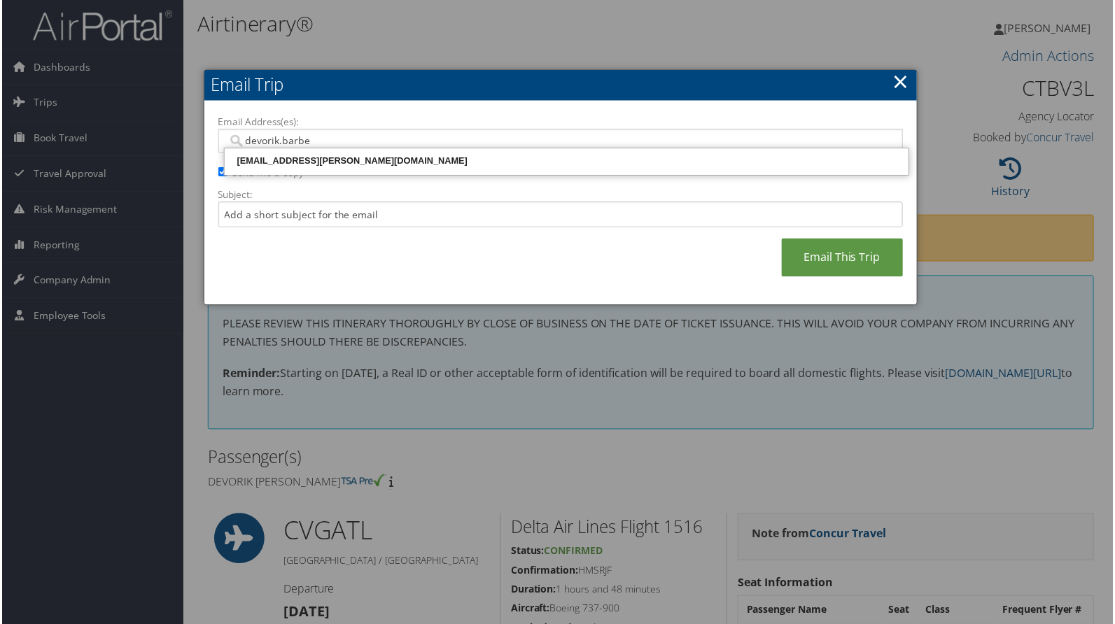
type input "devorik.barbee"
click at [275, 162] on div "devorik.barbee@djj.com" at bounding box center [566, 162] width 682 height 14
type input "devorik.barbee@djj.com"
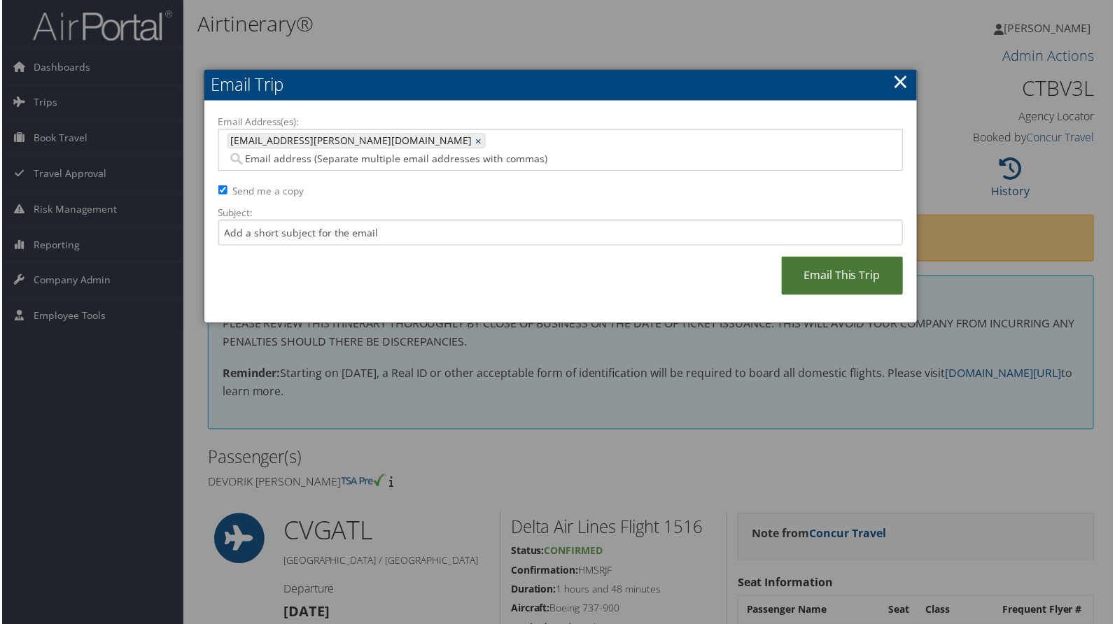
click at [818, 265] on link "Email This Trip" at bounding box center [843, 277] width 122 height 38
